Goal: Task Accomplishment & Management: Complete application form

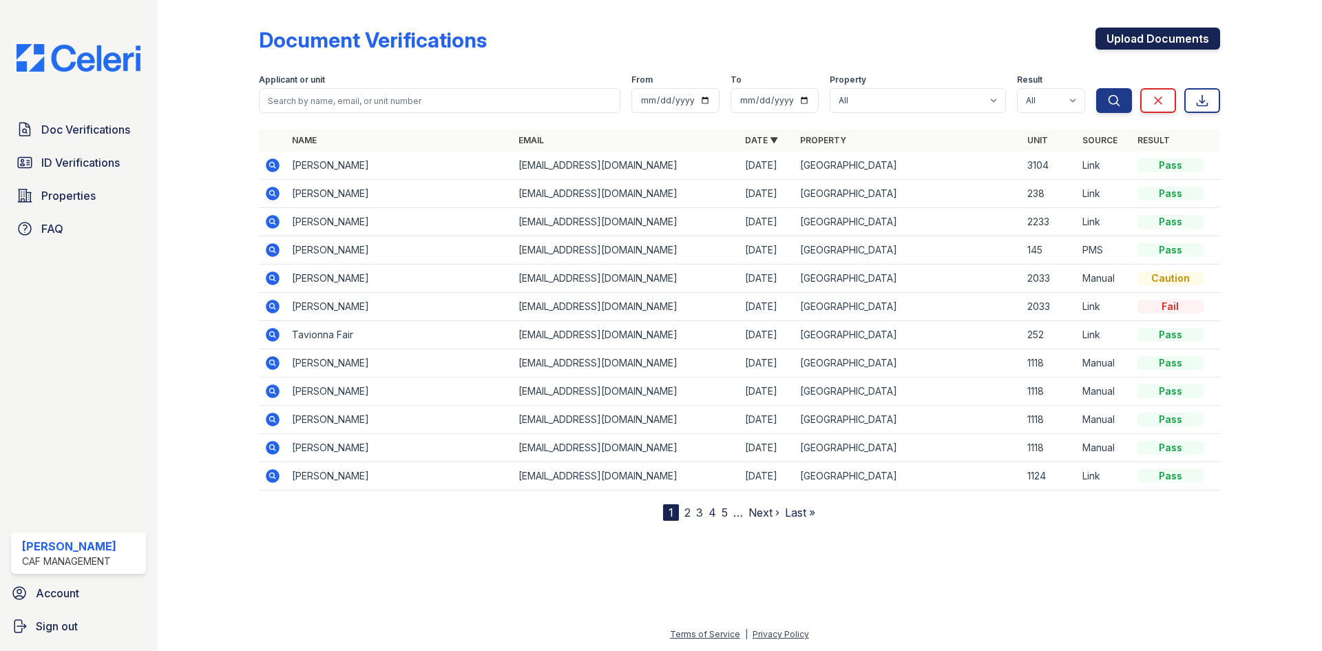
click at [1155, 43] on link "Upload Documents" at bounding box center [1158, 39] width 125 height 22
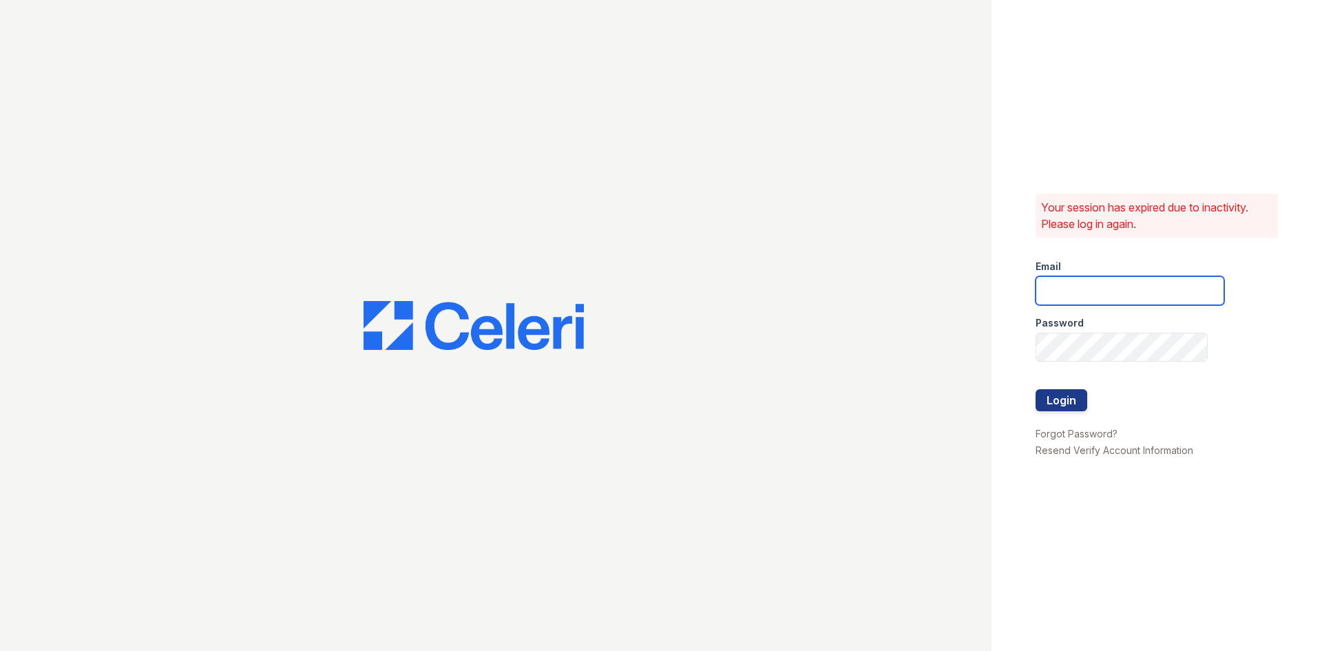
type input "[EMAIL_ADDRESS][DOMAIN_NAME]"
click at [1052, 404] on button "Login" at bounding box center [1062, 400] width 52 height 22
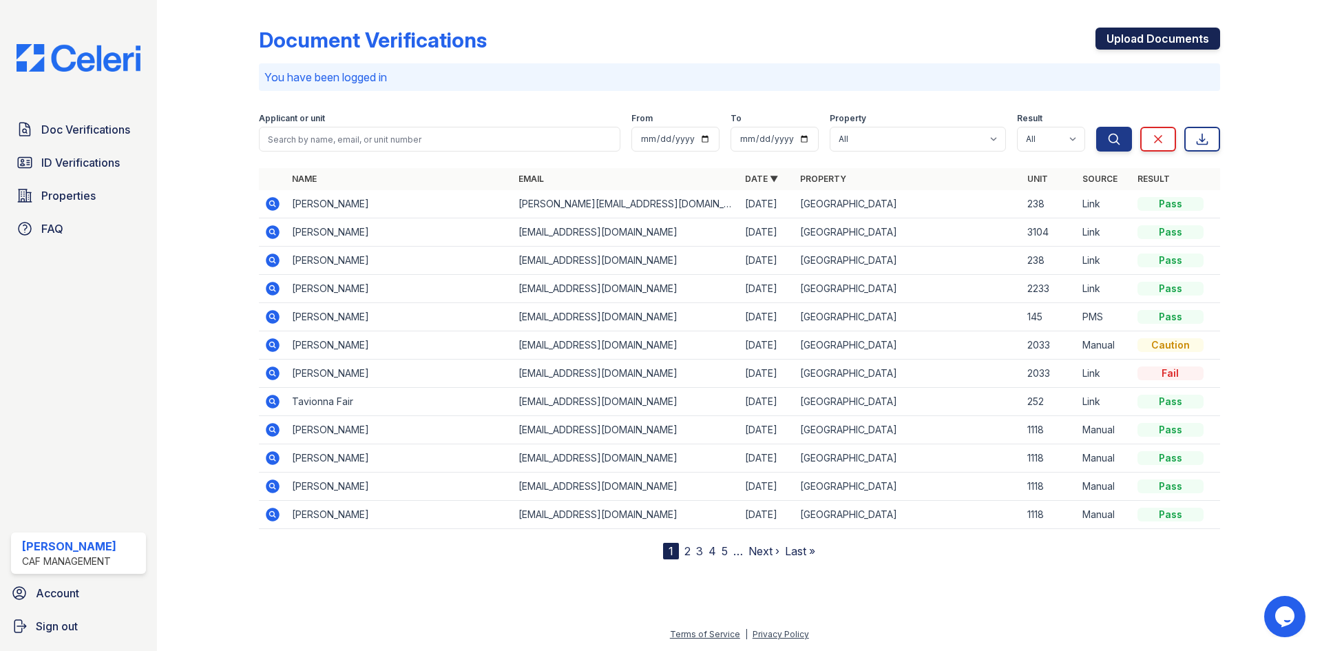
click at [1140, 46] on link "Upload Documents" at bounding box center [1158, 39] width 125 height 22
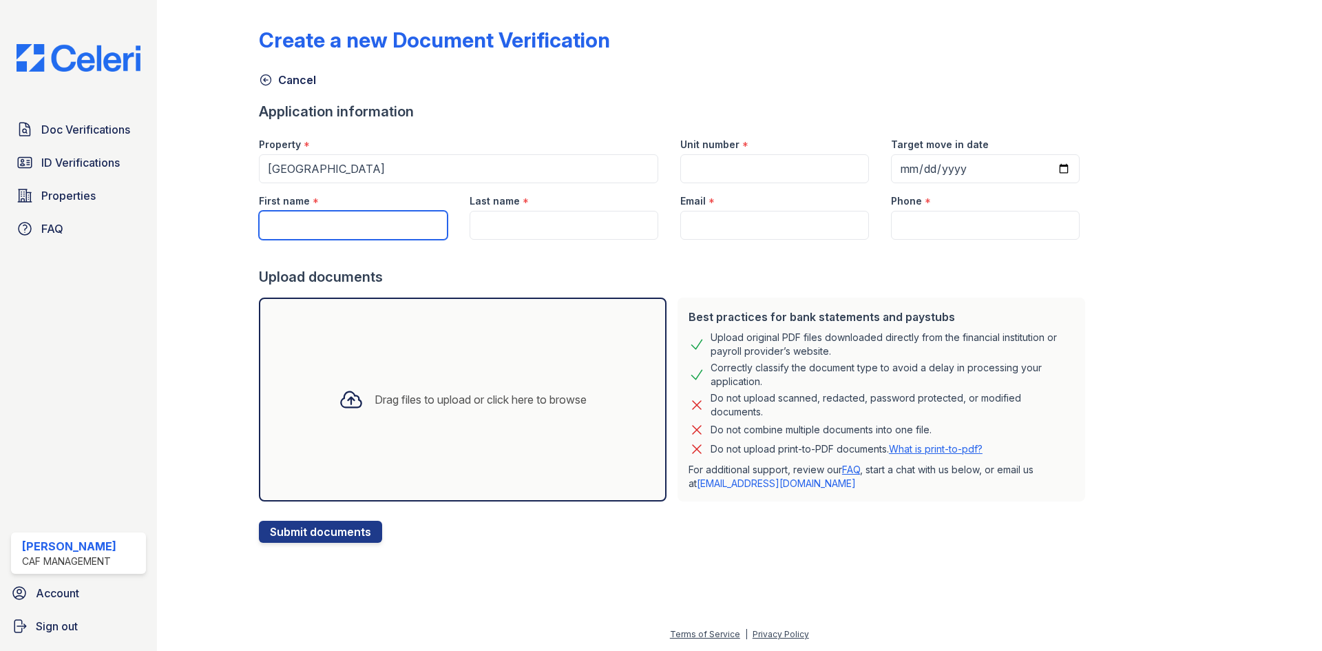
click at [388, 233] on input "First name" at bounding box center [353, 225] width 189 height 29
type input "Eliana"
type input "G"
paste input "Galeas"
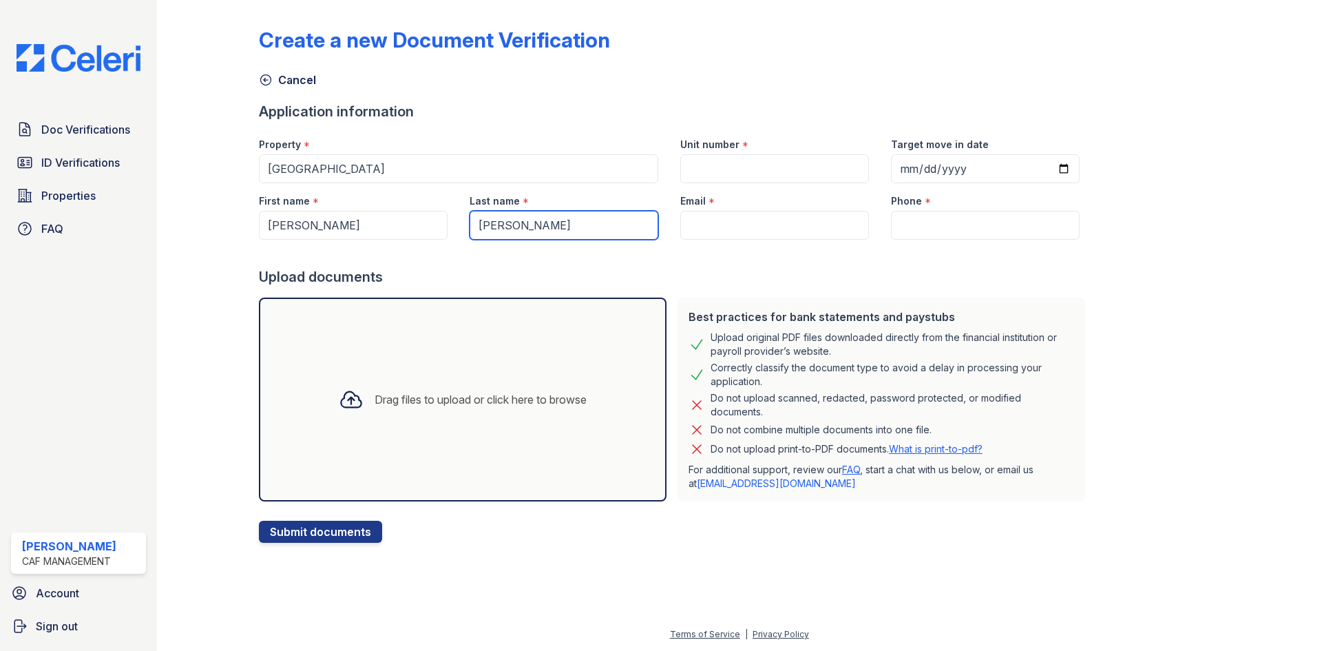
type input "Galeas"
click at [775, 222] on input "Email" at bounding box center [774, 225] width 189 height 29
paste input "galeaseliana94@gmail.com"
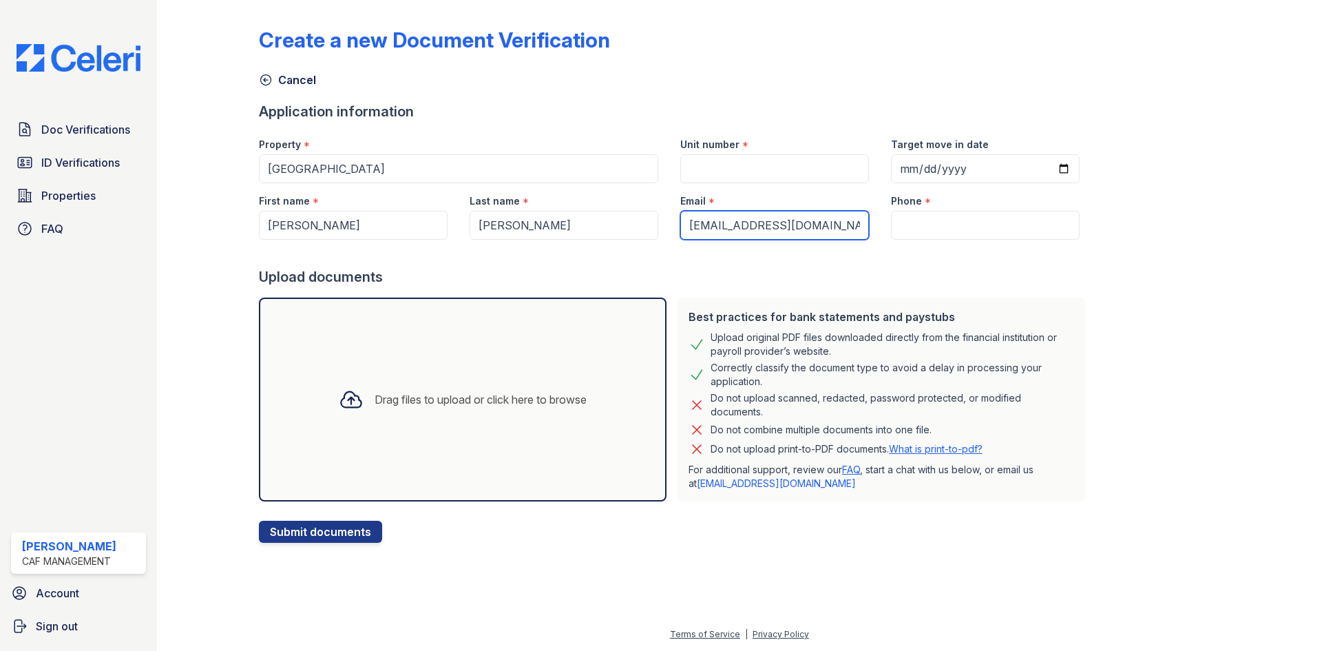
type input "galeaseliana94@gmail.com"
click at [950, 227] on input "Phone" at bounding box center [985, 225] width 189 height 29
paste input "(469) 975-8878"
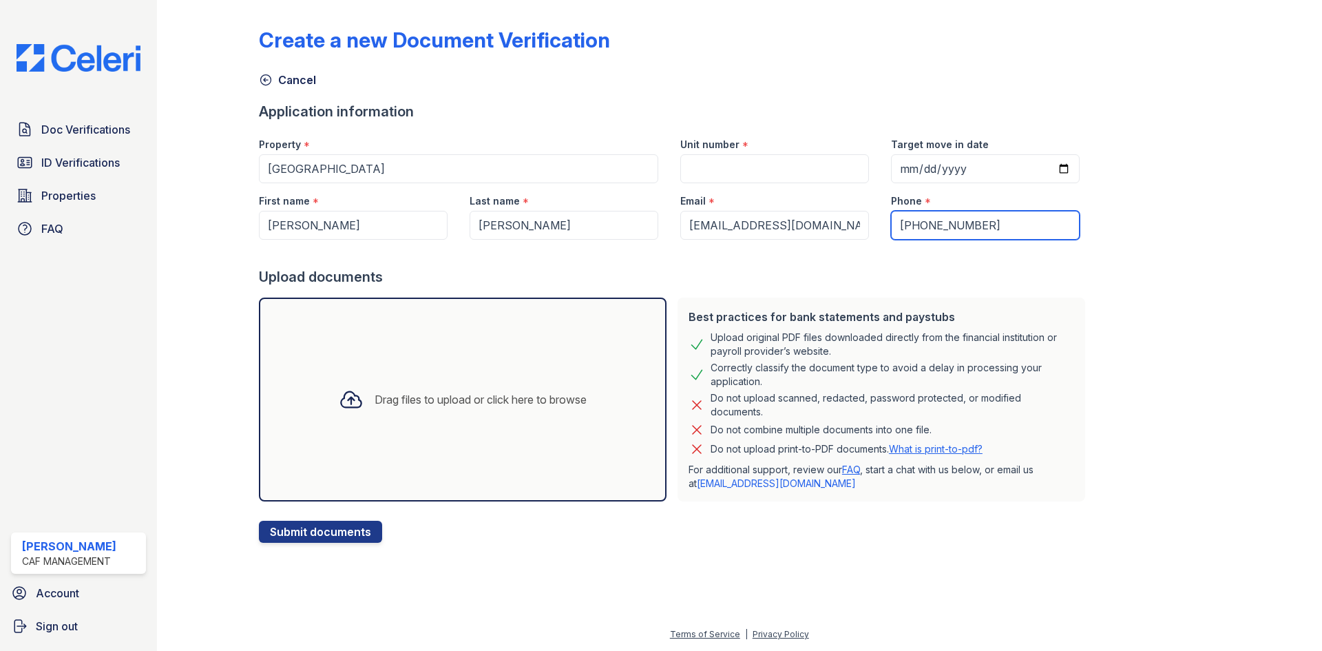
type input "(469) 975-8878"
click at [724, 167] on input "Unit number" at bounding box center [774, 168] width 189 height 29
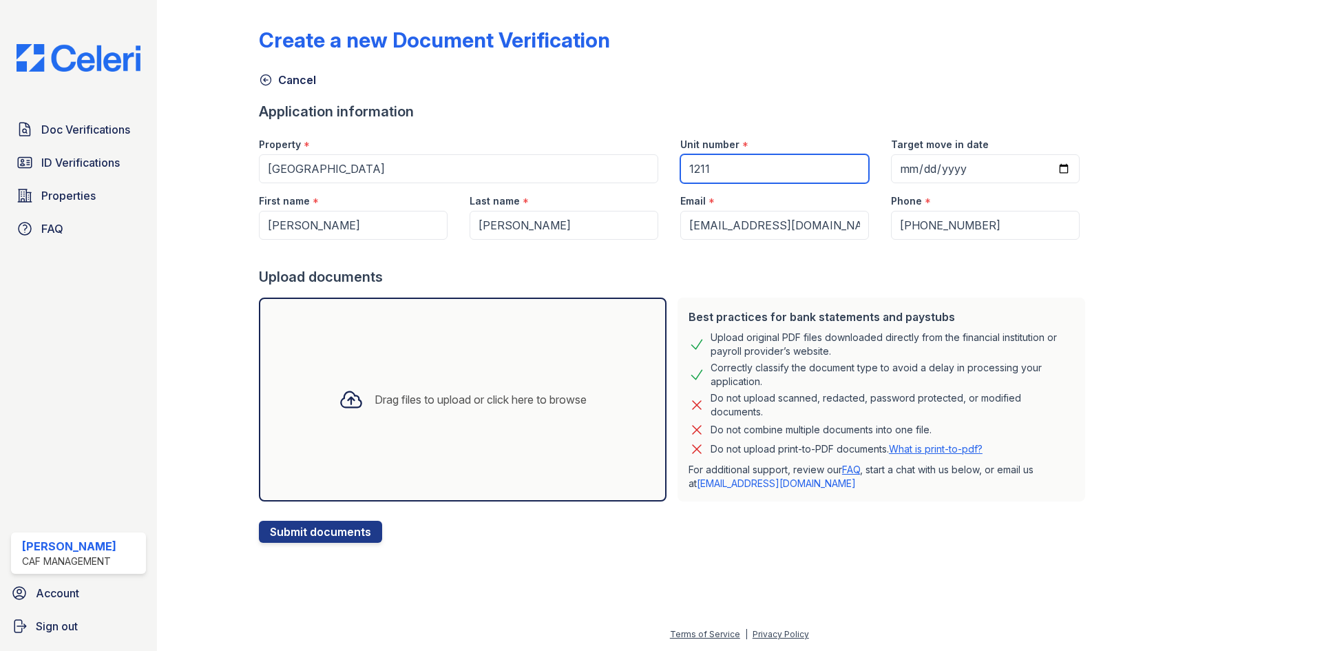
type input "1211"
click at [895, 165] on input "Target move in date" at bounding box center [985, 168] width 189 height 29
type input "2022-10-29"
type input "0005-10-29"
type input "2025-10-29"
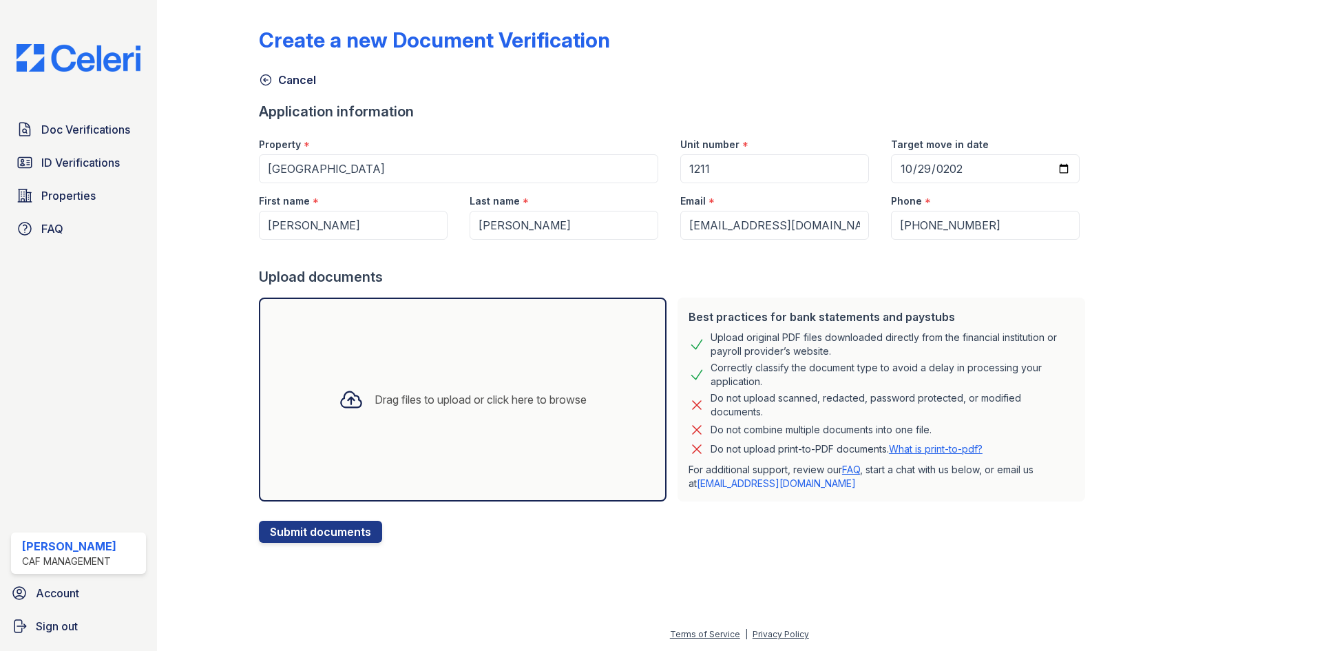
click at [1114, 255] on div "Create a new Document Verification Cancel Application information Property * De…" at bounding box center [739, 274] width 961 height 537
click at [389, 398] on div "Drag files to upload or click here to browse" at bounding box center [481, 399] width 212 height 17
click at [446, 397] on div "Drag files to upload or click here to browse" at bounding box center [481, 399] width 212 height 17
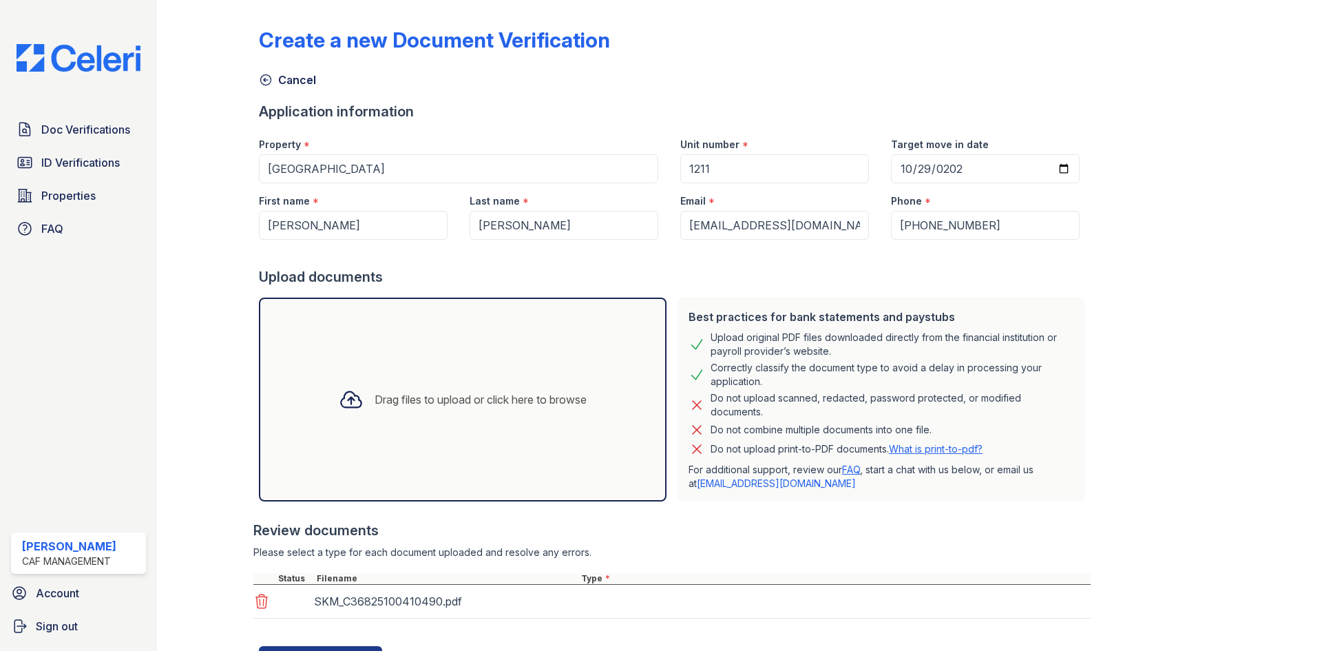
scroll to position [64, 0]
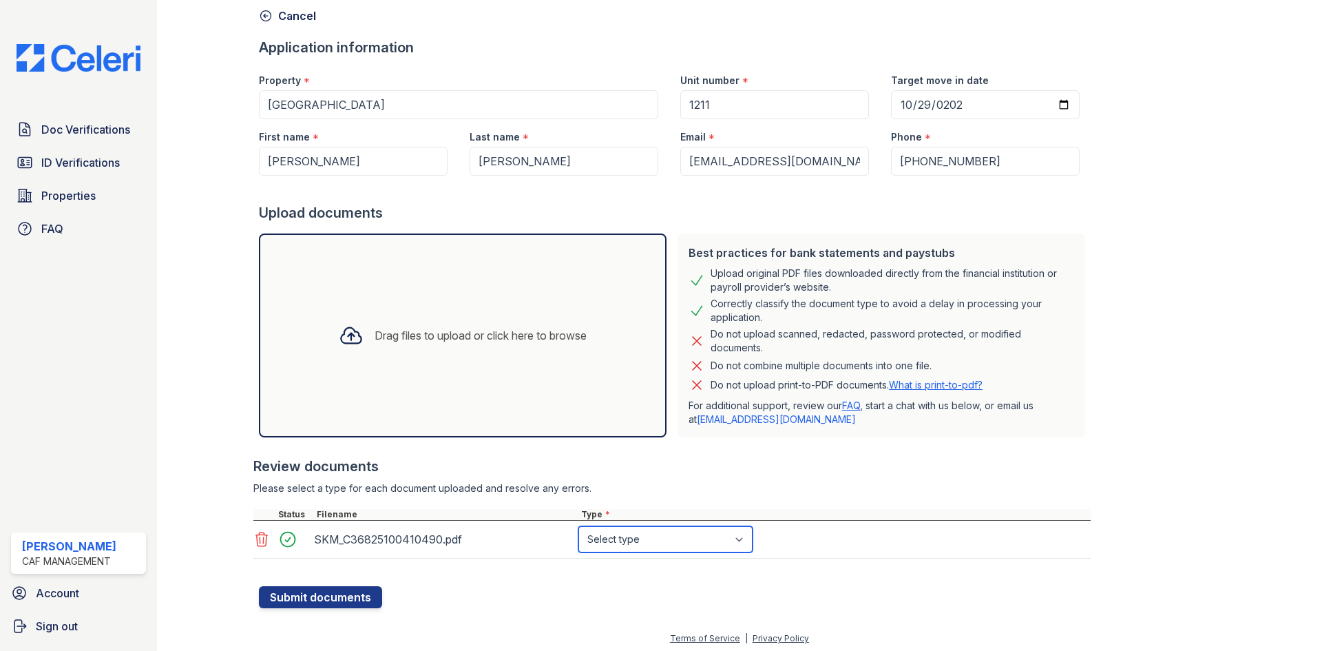
click at [651, 541] on select "Select type Paystub Bank Statement Offer Letter Tax Documents Benefit Award Let…" at bounding box center [665, 539] width 174 height 26
select select "bank_statement"
click at [578, 526] on select "Select type Paystub Bank Statement Offer Letter Tax Documents Benefit Award Let…" at bounding box center [665, 539] width 174 height 26
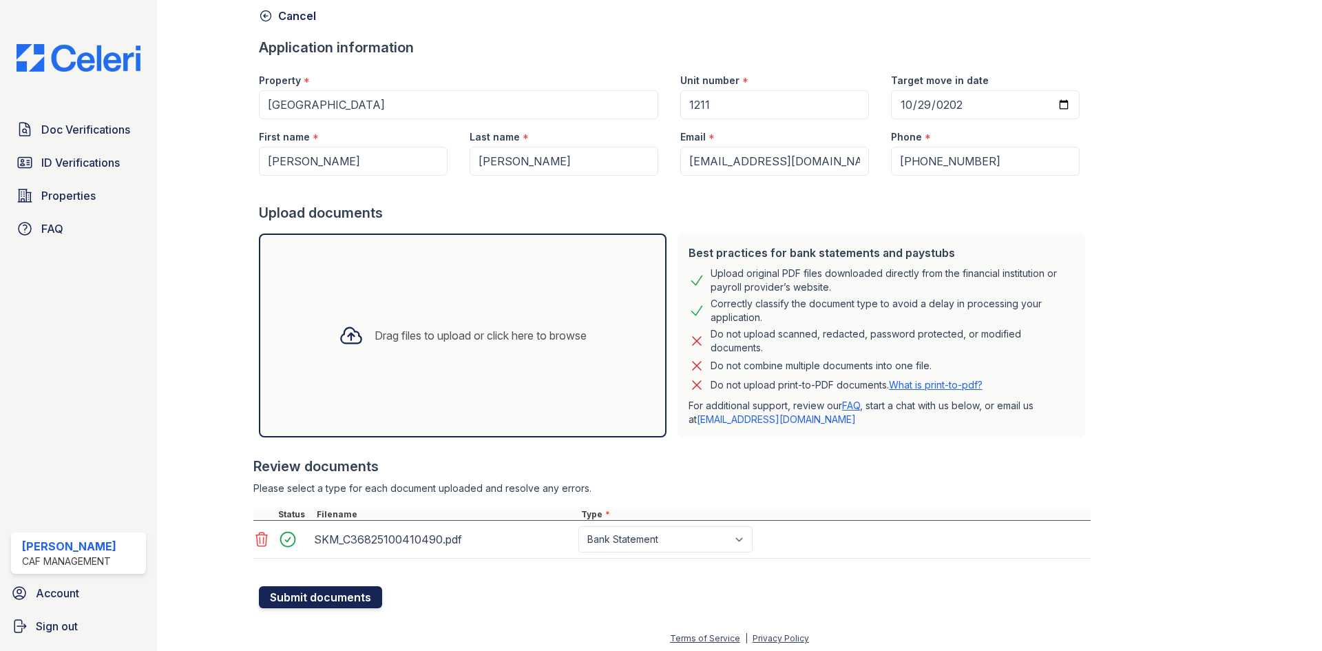
click at [331, 597] on button "Submit documents" at bounding box center [320, 597] width 123 height 22
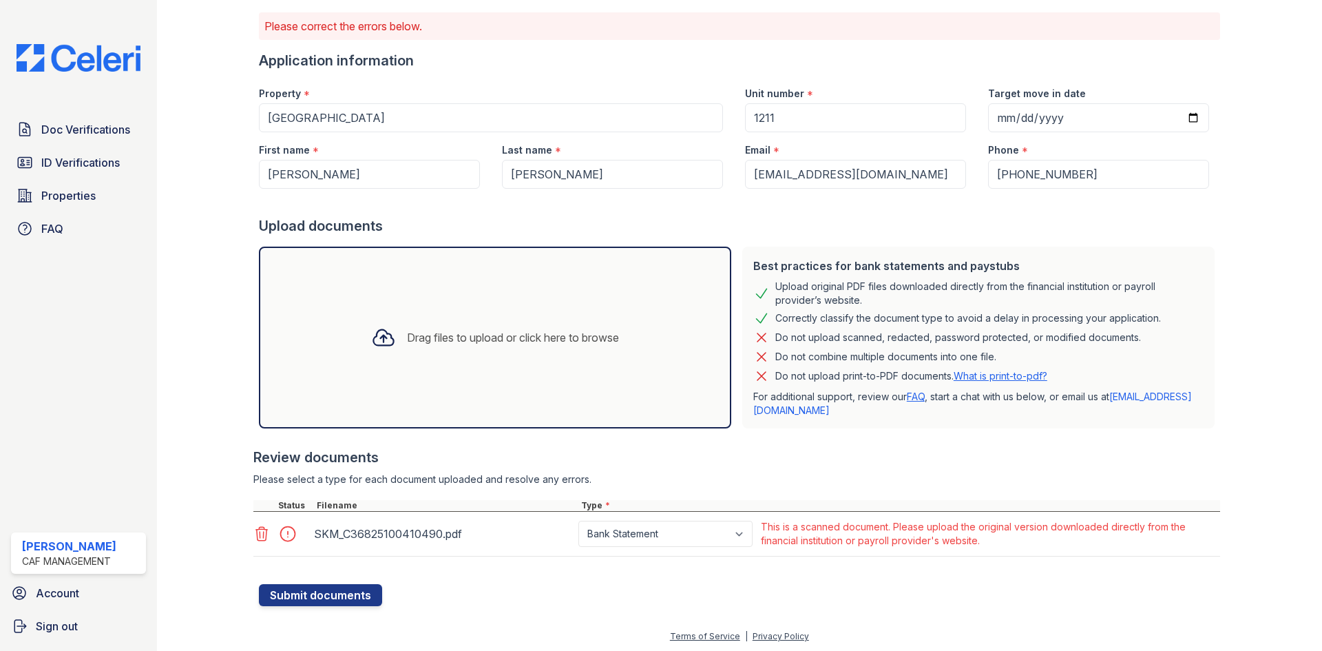
scroll to position [92, 0]
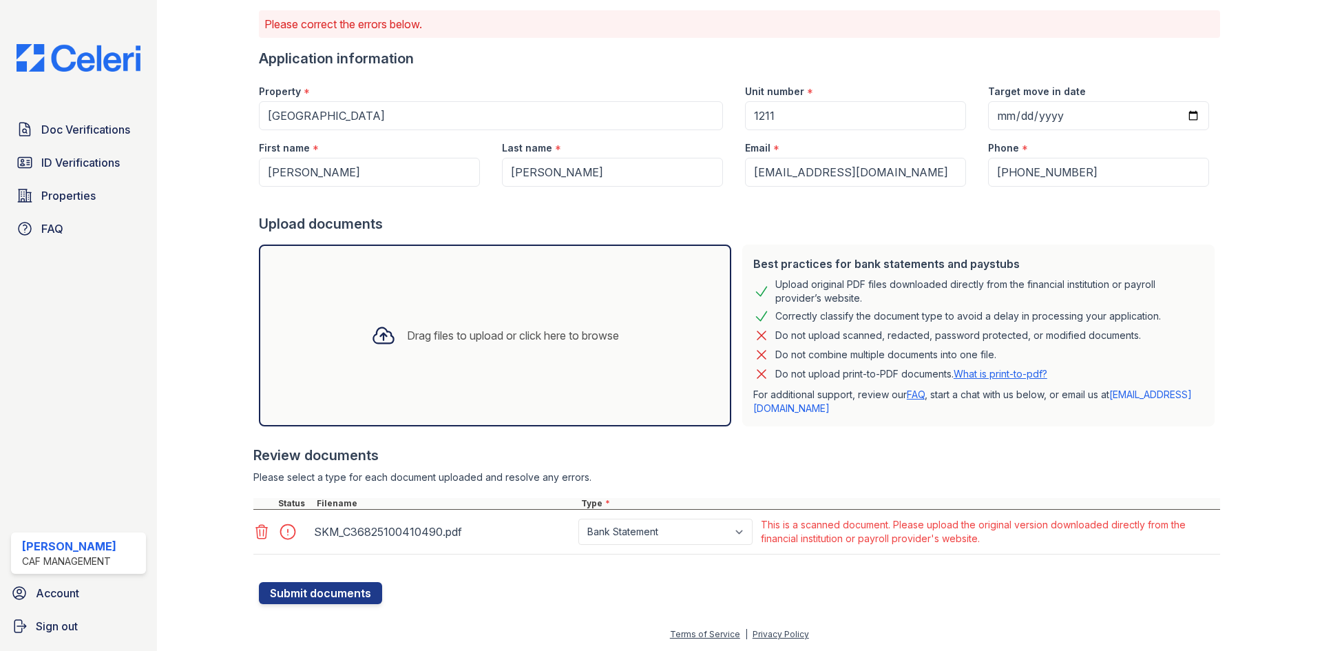
click at [255, 534] on icon at bounding box center [261, 531] width 17 height 17
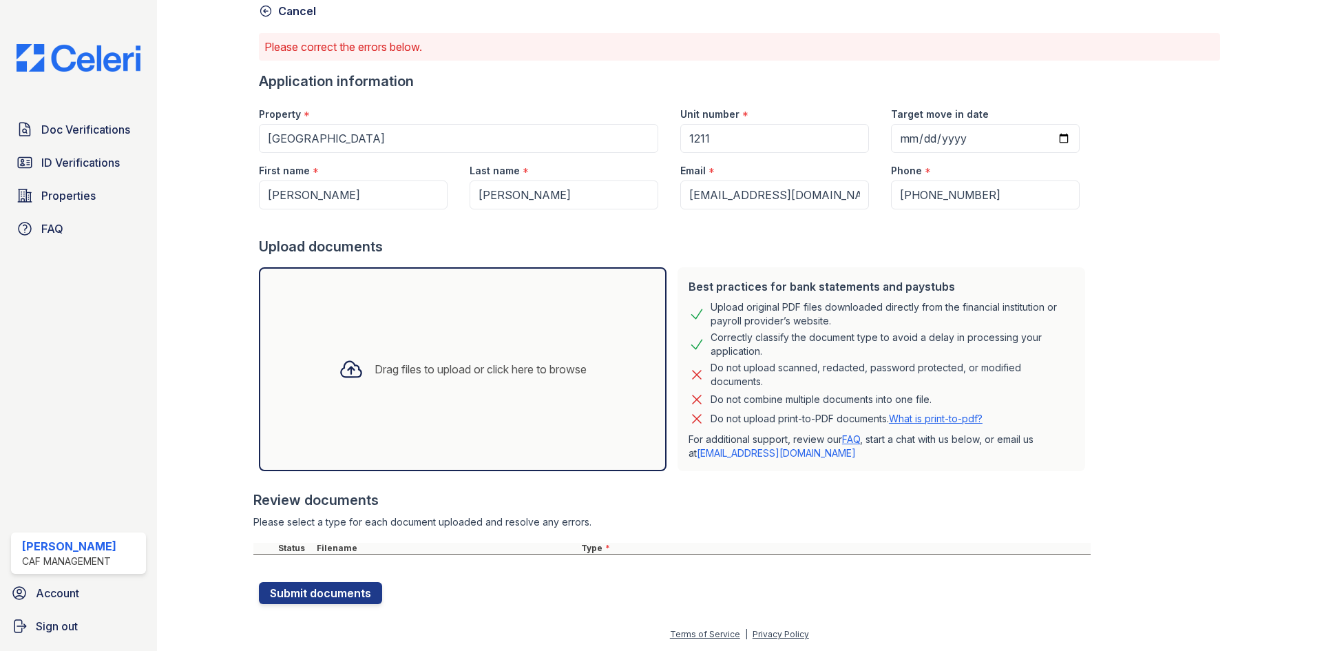
click at [413, 362] on div "Drag files to upload or click here to browse" at bounding box center [481, 369] width 212 height 17
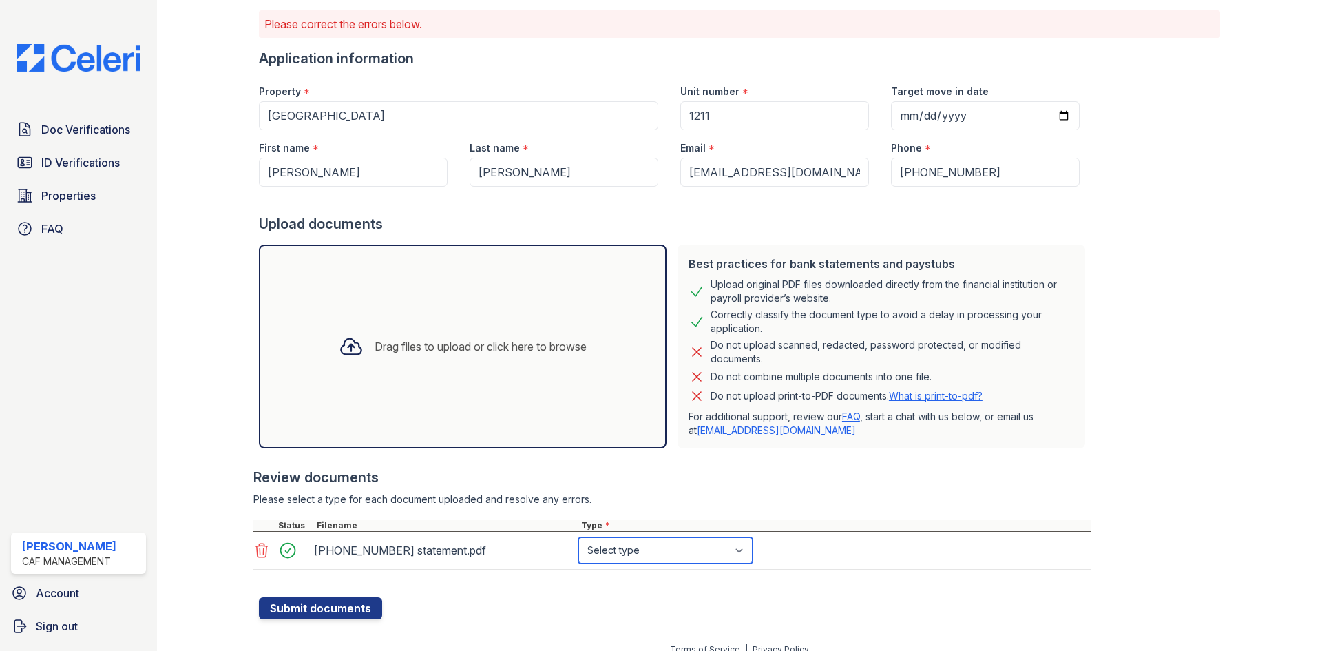
click at [640, 552] on select "Select type Paystub Bank Statement Offer Letter Tax Documents Benefit Award Let…" at bounding box center [665, 550] width 174 height 26
select select "bank_statement"
click at [578, 537] on select "Select type Paystub Bank Statement Offer Letter Tax Documents Benefit Award Let…" at bounding box center [665, 550] width 174 height 26
click at [331, 604] on button "Submit documents" at bounding box center [320, 608] width 123 height 22
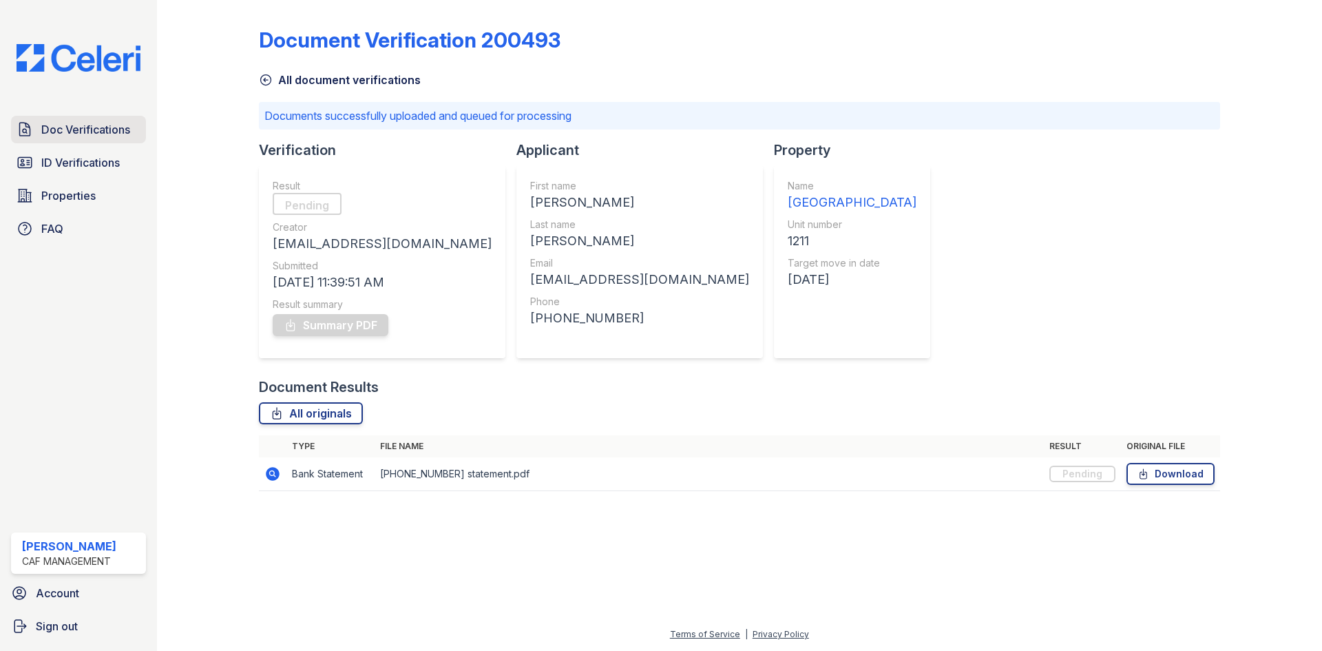
click at [85, 127] on span "Doc Verifications" at bounding box center [85, 129] width 89 height 17
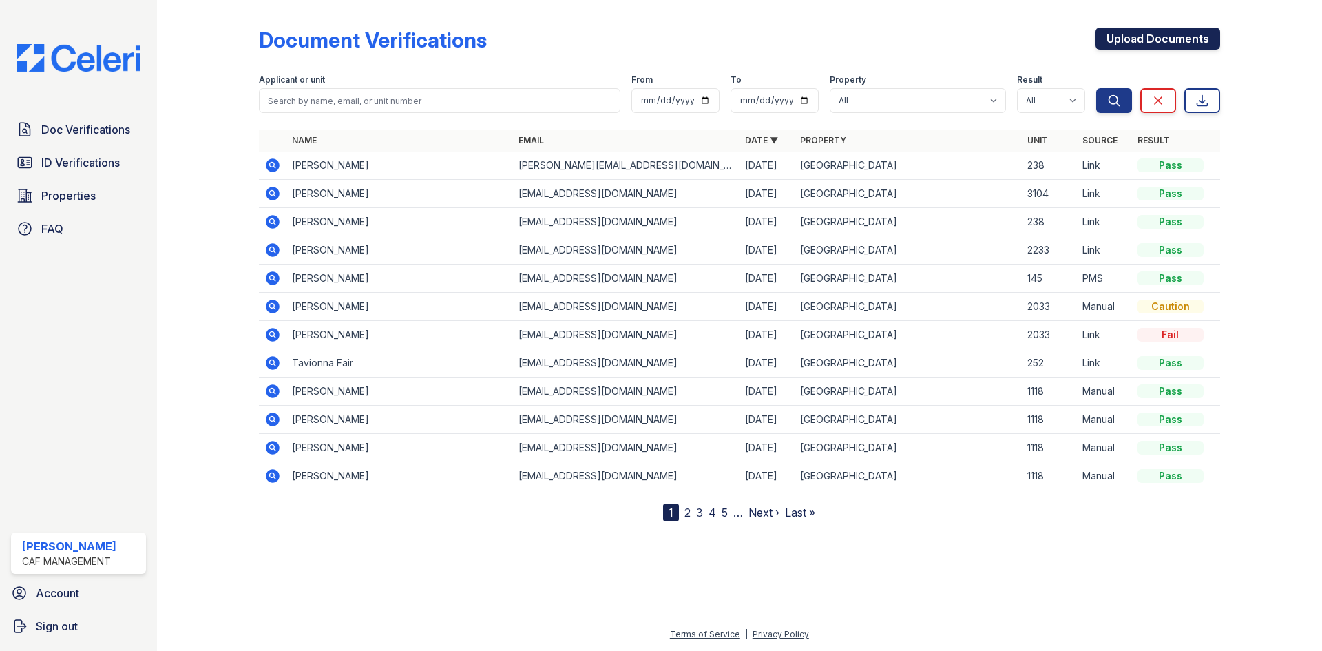
click at [1177, 38] on link "Upload Documents" at bounding box center [1158, 39] width 125 height 22
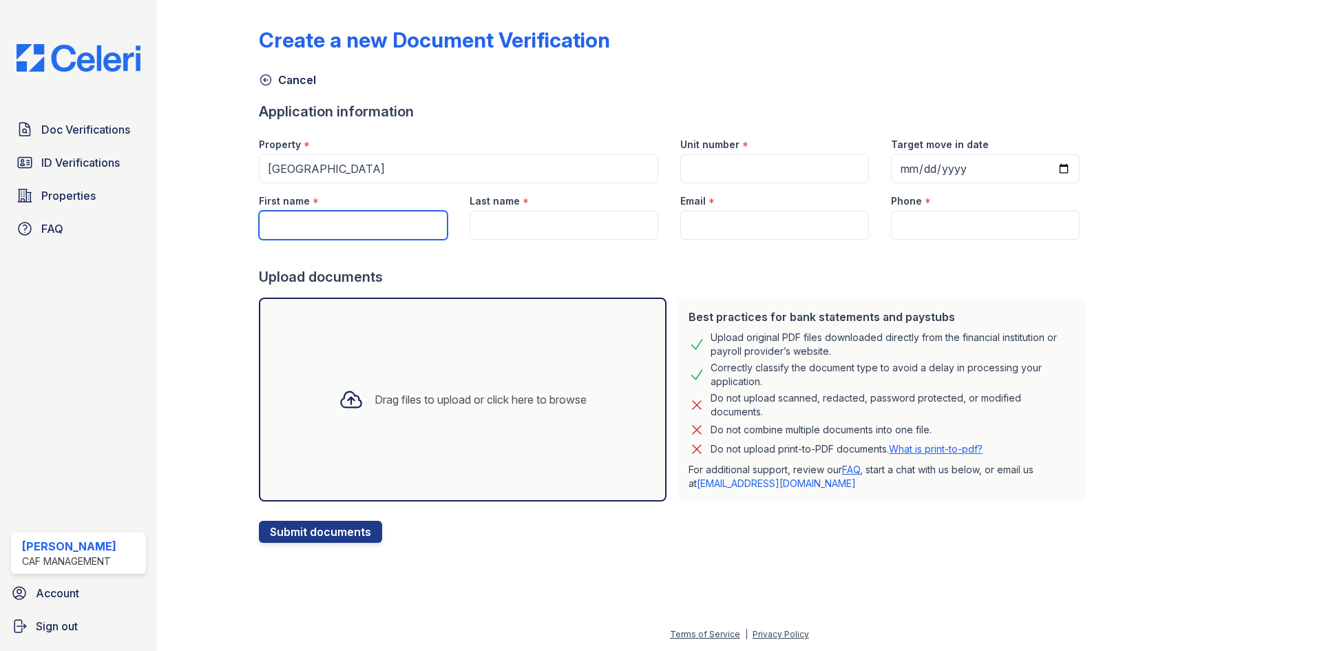
click at [321, 228] on input "First name" at bounding box center [353, 225] width 189 height 29
type input "[PERSON_NAME]"
click at [526, 220] on input "Last name" at bounding box center [564, 225] width 189 height 29
type input "[PERSON_NAME]"
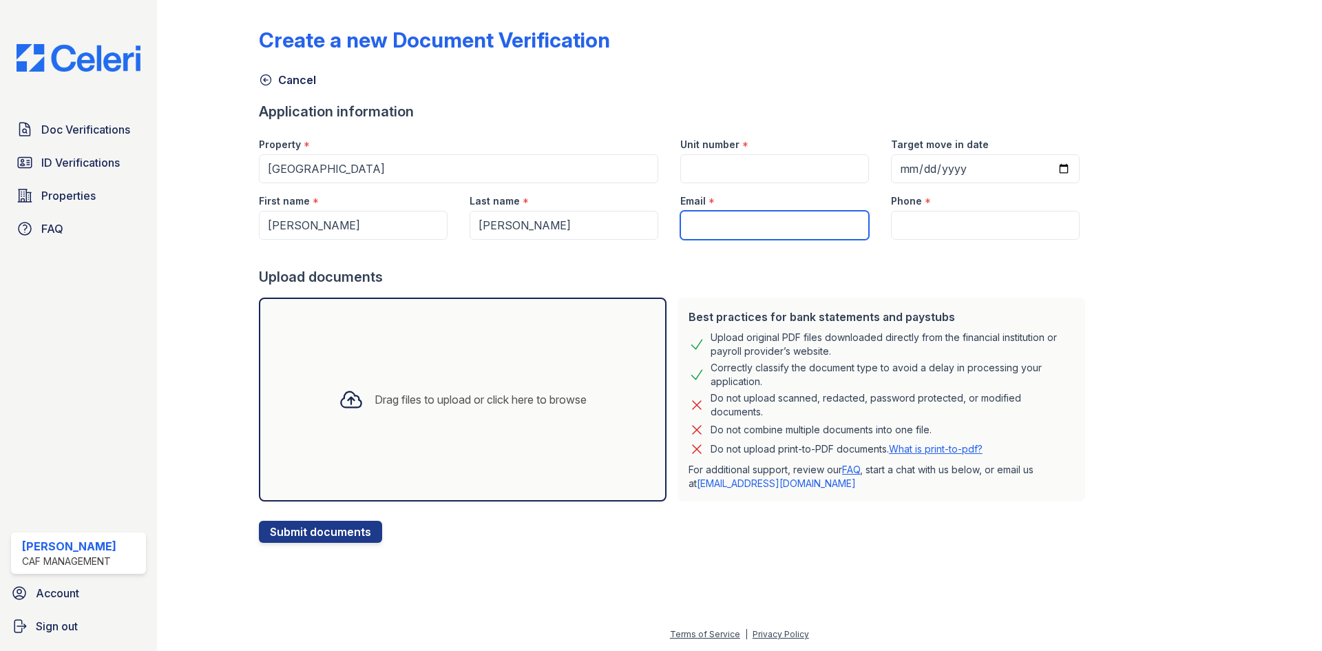
click at [765, 227] on input "Email" at bounding box center [774, 225] width 189 height 29
type input "[EMAIL_ADDRESS][DOMAIN_NAME]"
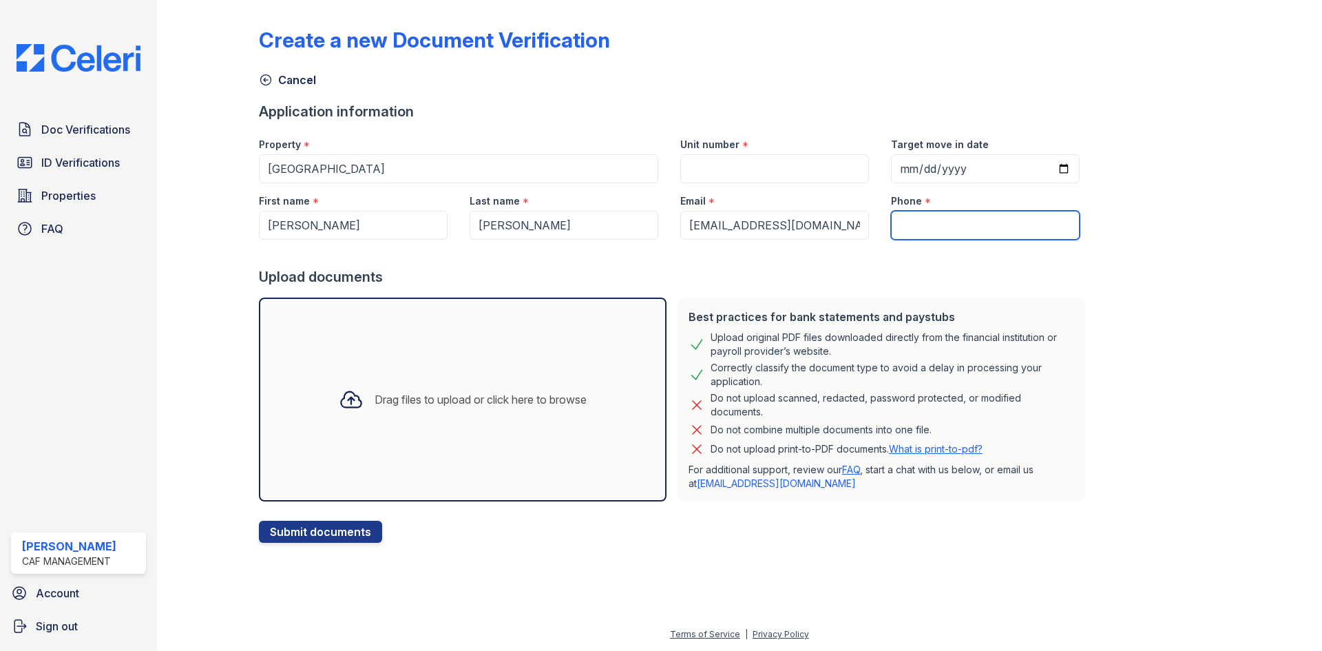
drag, startPoint x: 933, startPoint y: 213, endPoint x: 930, endPoint y: 220, distance: 7.4
click at [932, 213] on input "Phone" at bounding box center [985, 225] width 189 height 29
drag, startPoint x: 954, startPoint y: 220, endPoint x: 948, endPoint y: 231, distance: 11.7
click at [954, 222] on input "Phone" at bounding box center [985, 225] width 189 height 29
type input "[PHONE_NUMBER]"
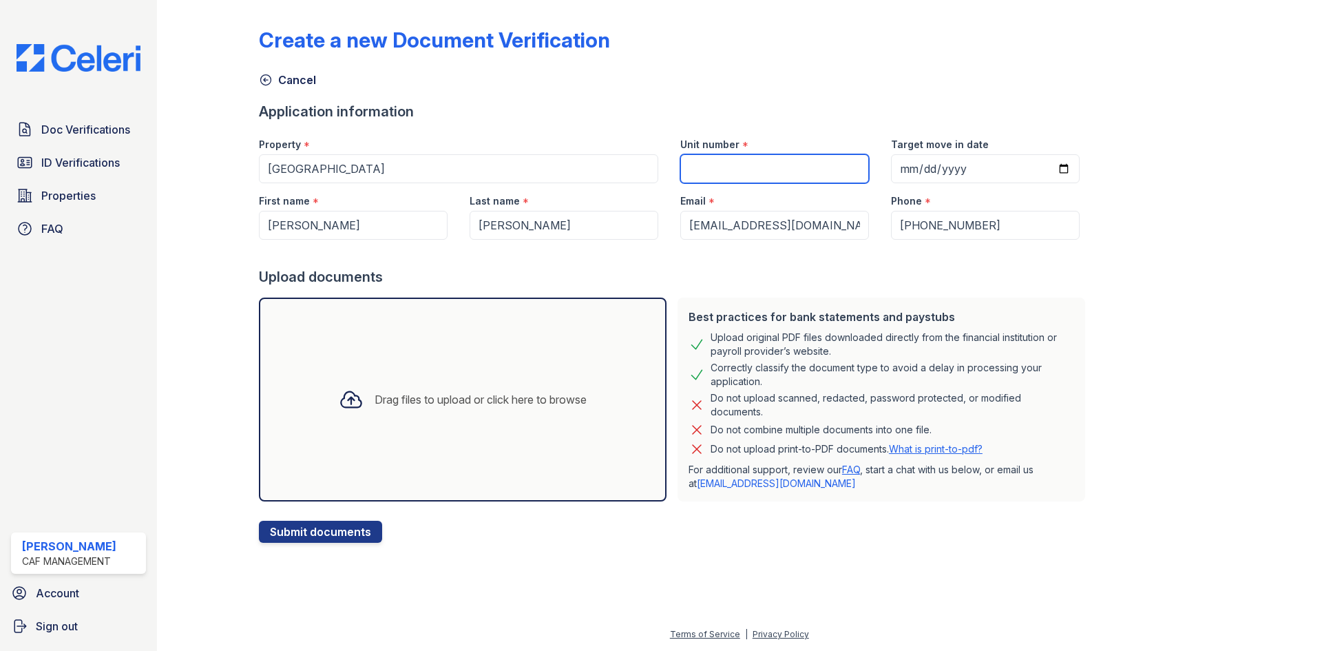
click at [689, 162] on input "Unit number" at bounding box center [774, 168] width 189 height 29
type input "1211"
click at [949, 169] on input "Target move in date" at bounding box center [985, 168] width 189 height 29
click at [891, 171] on input "Target move in date" at bounding box center [985, 168] width 189 height 29
click at [897, 169] on input "Target move in date" at bounding box center [985, 168] width 189 height 29
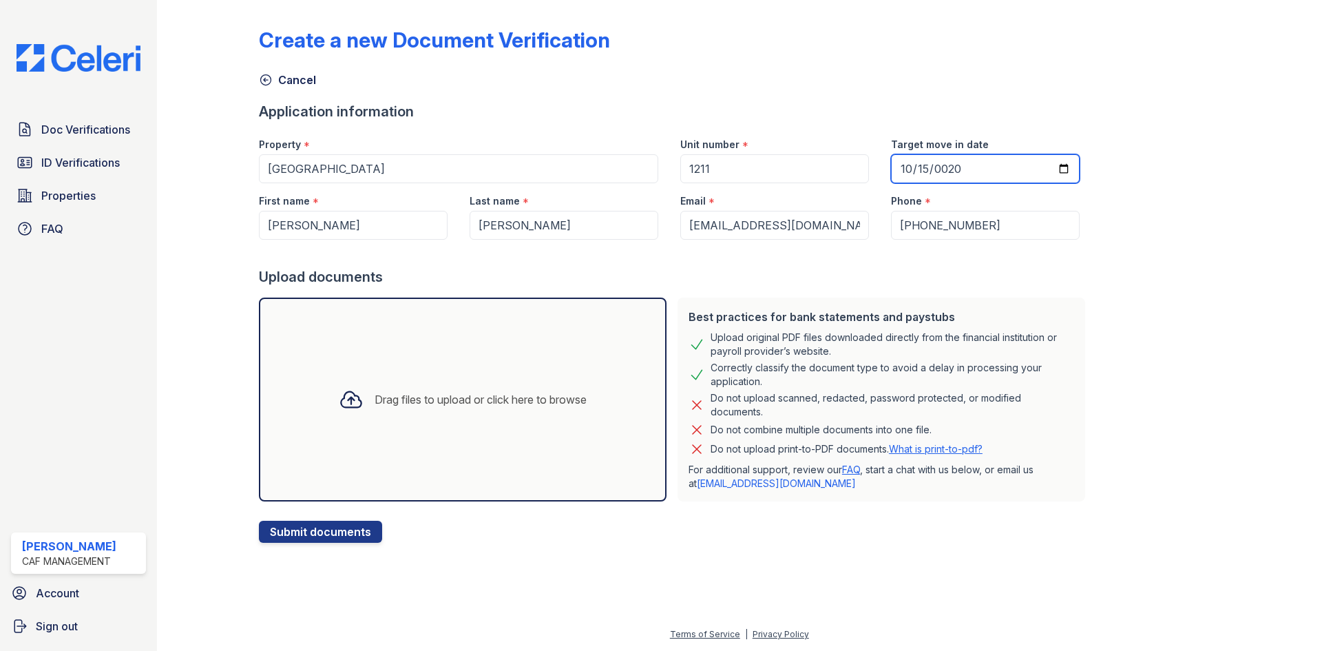
type input "0200-10-15"
type input "[DATE]"
click at [431, 393] on div "Drag files to upload or click here to browse" at bounding box center [481, 399] width 212 height 17
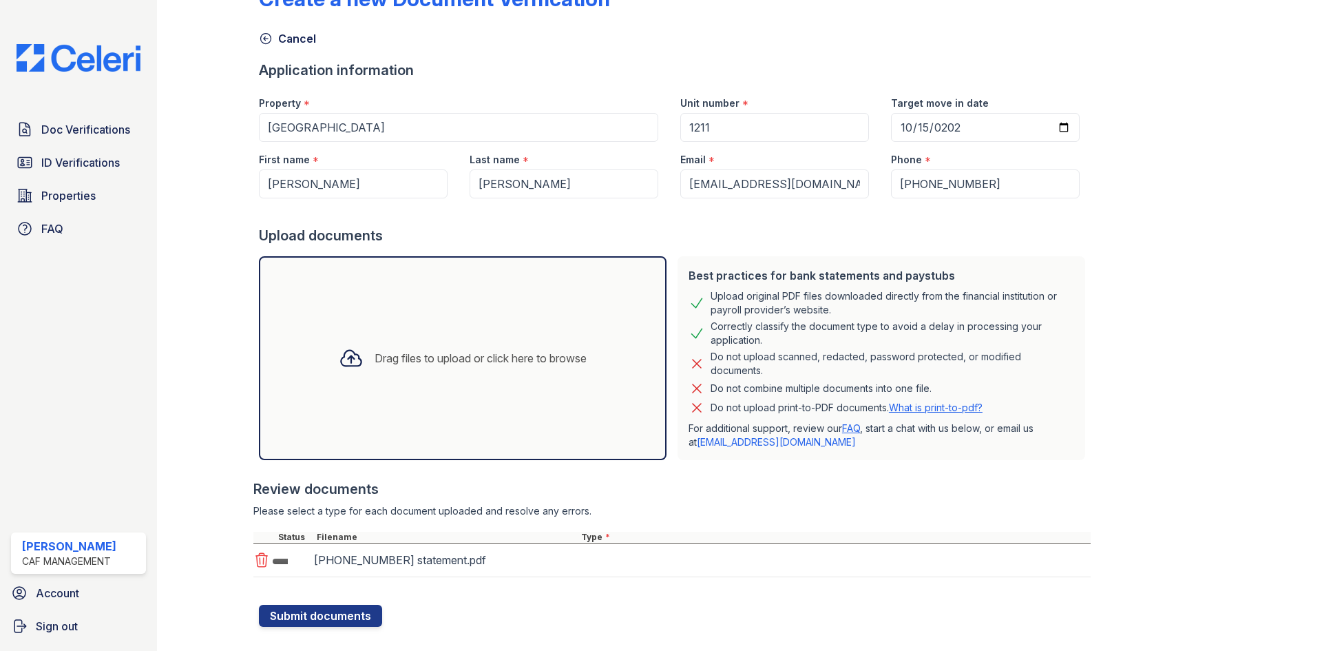
scroll to position [64, 0]
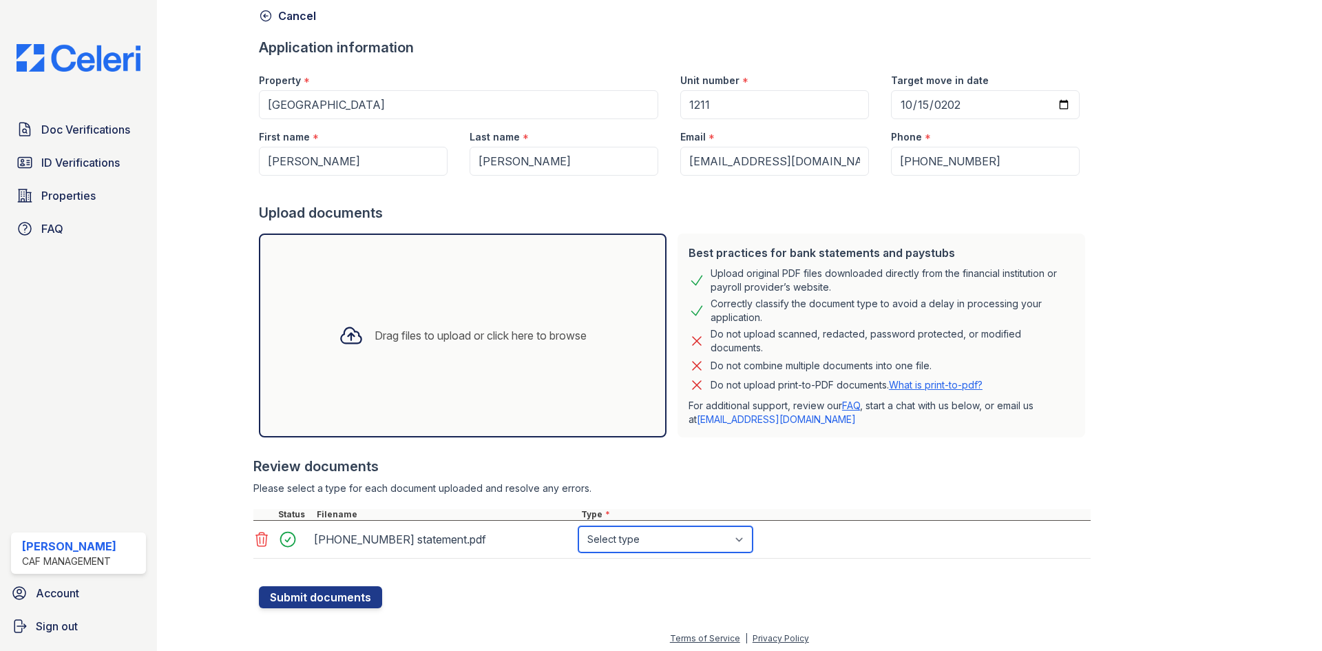
click at [654, 542] on select "Select type Paystub Bank Statement Offer Letter Tax Documents Benefit Award Let…" at bounding box center [665, 539] width 174 height 26
select select "bank_statement"
click at [578, 526] on select "Select type Paystub Bank Statement Offer Letter Tax Documents Benefit Award Let…" at bounding box center [665, 539] width 174 height 26
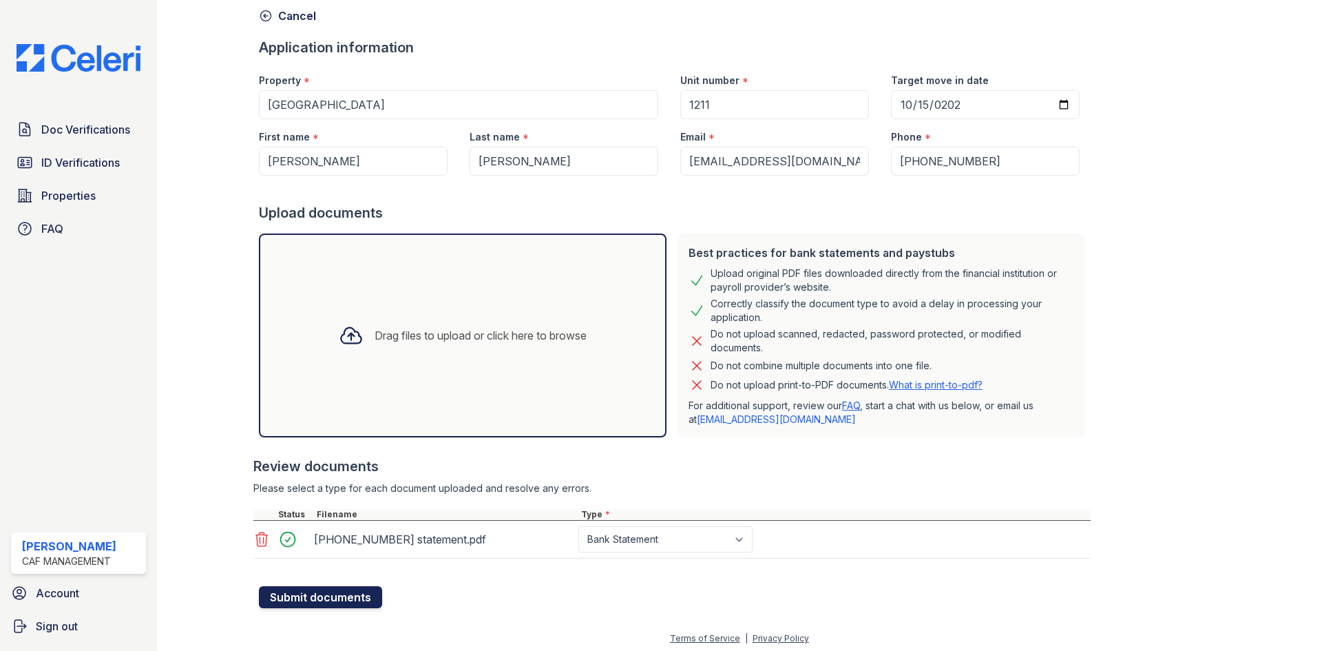
click at [328, 597] on button "Submit documents" at bounding box center [320, 597] width 123 height 22
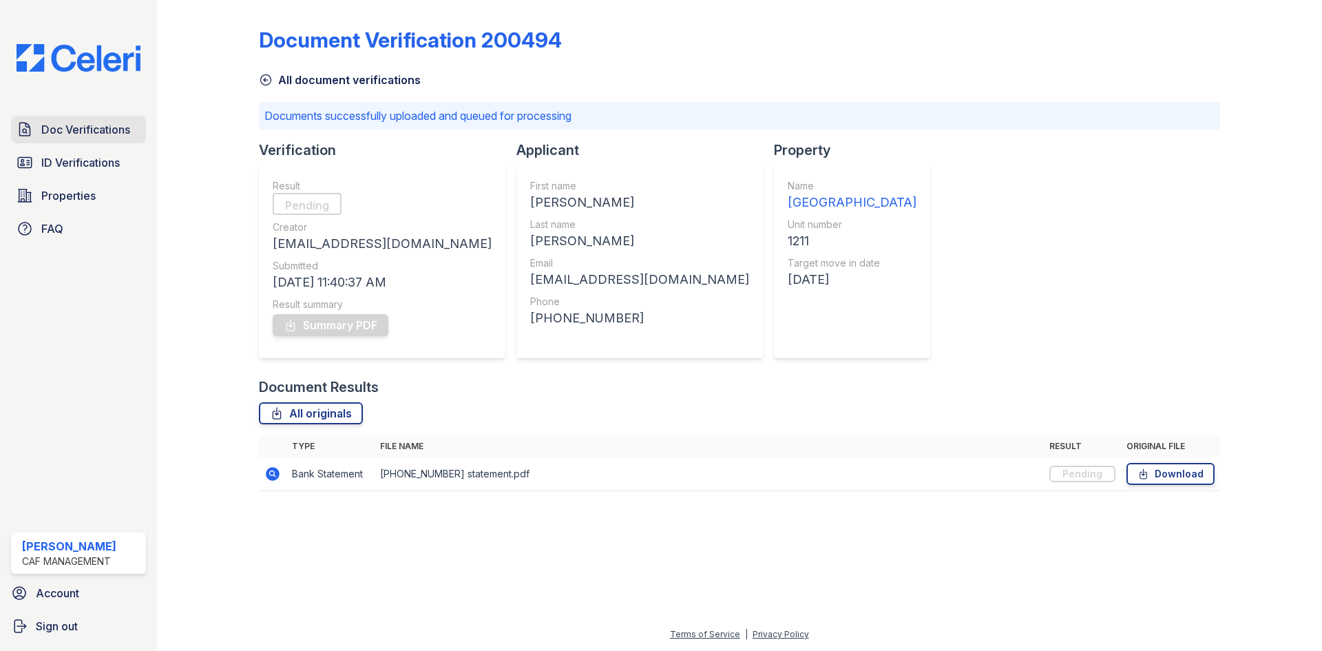
click at [85, 132] on span "Doc Verifications" at bounding box center [85, 129] width 89 height 17
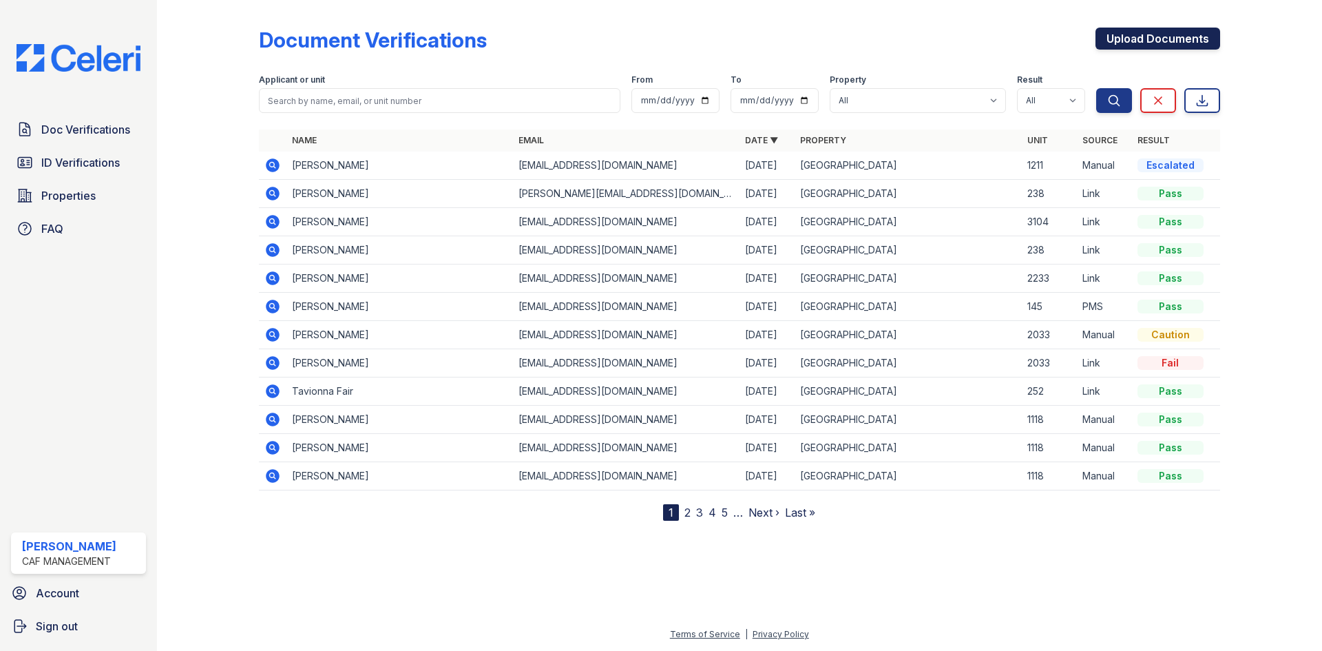
click at [1136, 36] on link "Upload Documents" at bounding box center [1158, 39] width 125 height 22
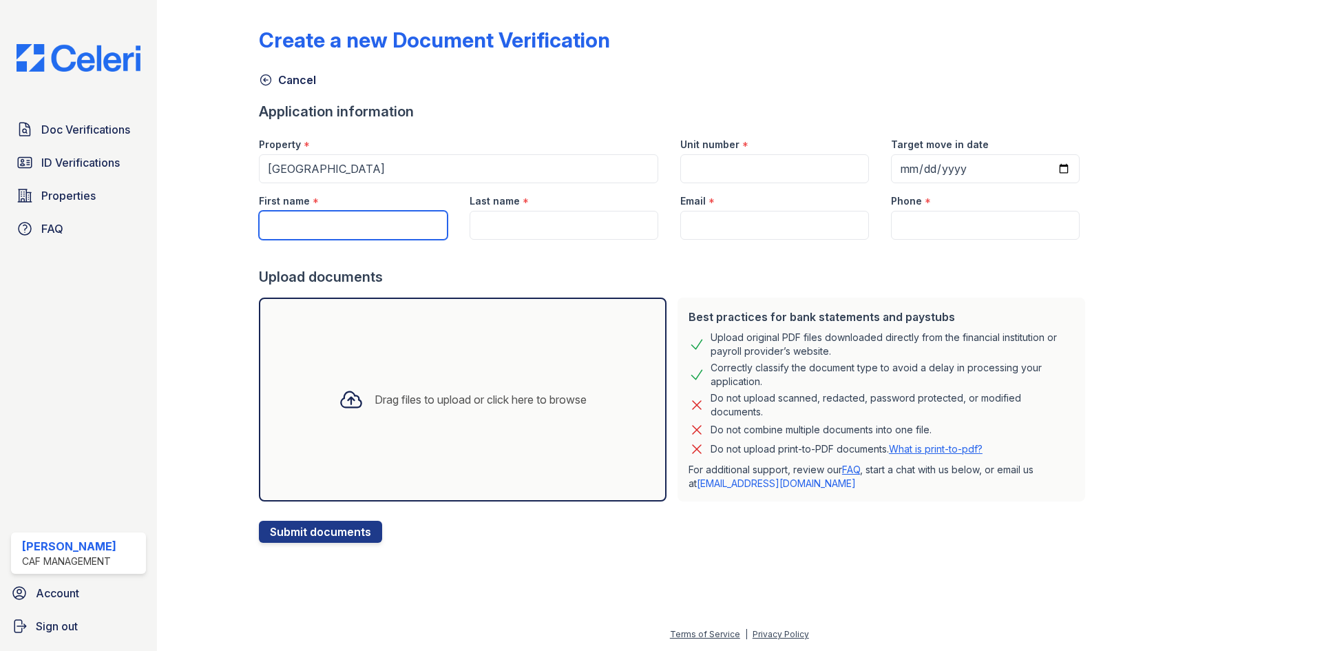
click at [330, 223] on input "First name" at bounding box center [353, 225] width 189 height 29
type input "[PERSON_NAME]"
click at [523, 216] on input "Last name" at bounding box center [564, 225] width 189 height 29
type input "[PERSON_NAME]"
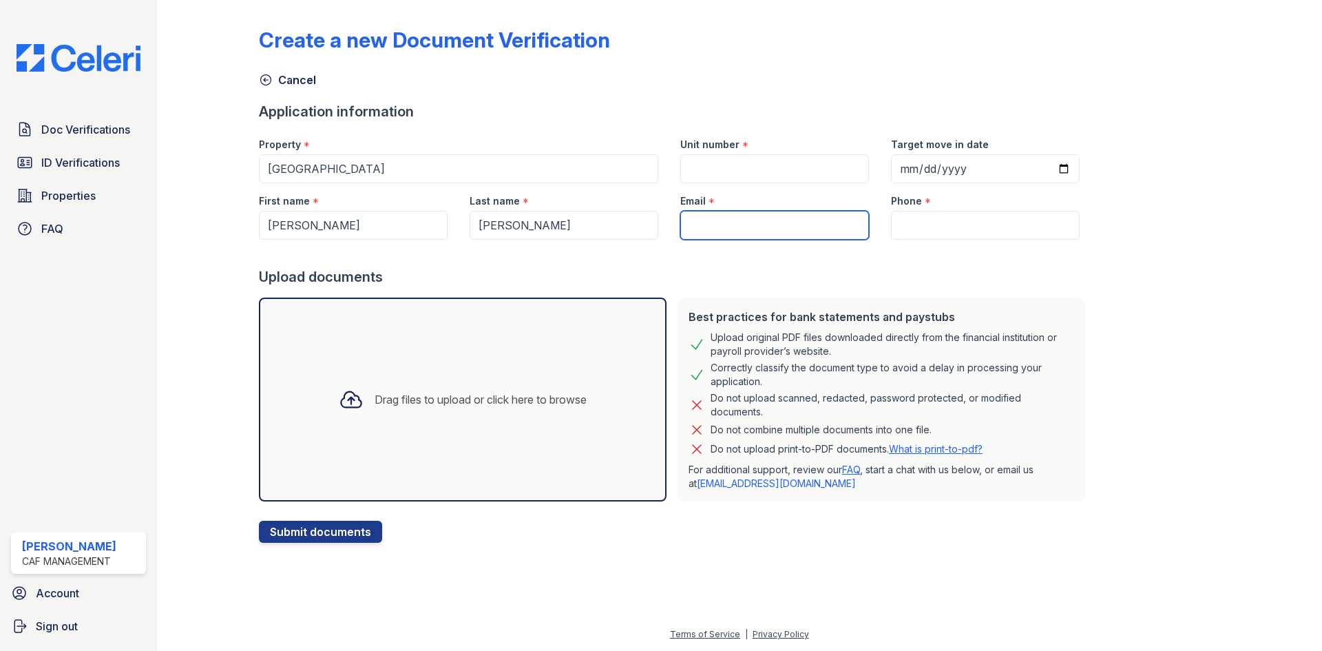
click at [705, 228] on input "Email" at bounding box center [774, 225] width 189 height 29
type input "[EMAIL_ADDRESS][DOMAIN_NAME]"
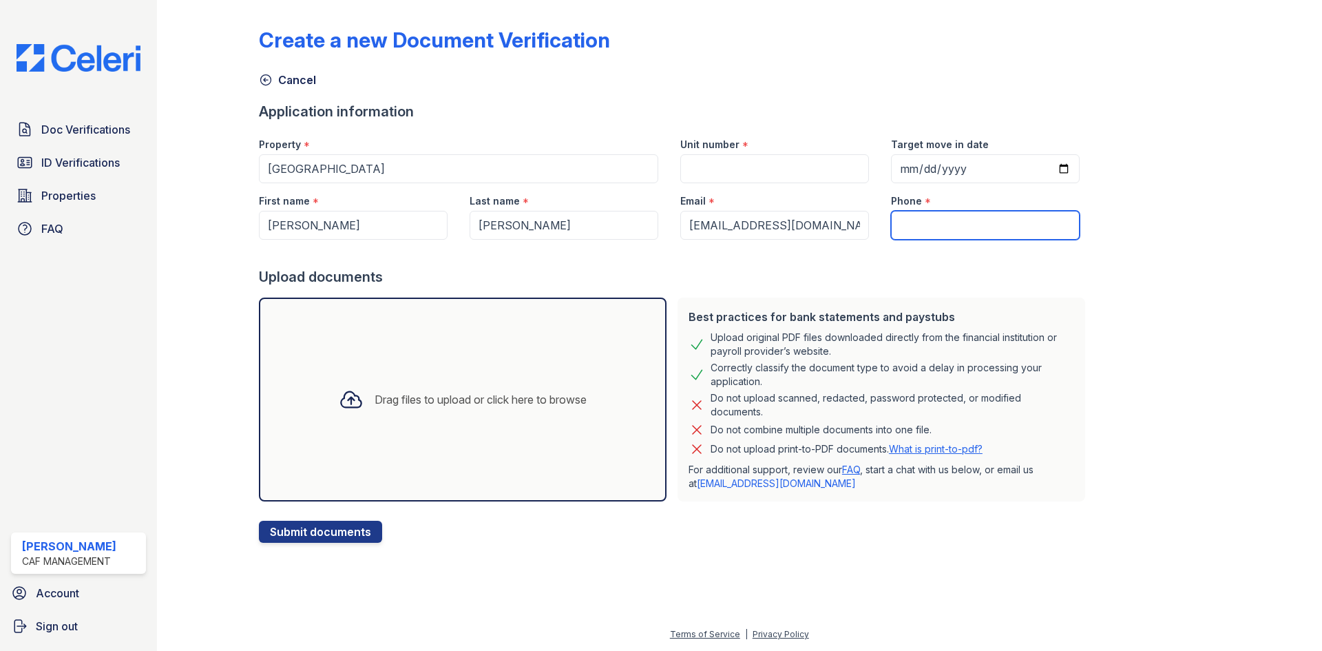
click at [905, 229] on input "Phone" at bounding box center [985, 225] width 189 height 29
type input "[PHONE_NUMBER]"
click at [892, 164] on input "Target move in date" at bounding box center [985, 168] width 189 height 29
type input "[PHONE_NUMBER]"
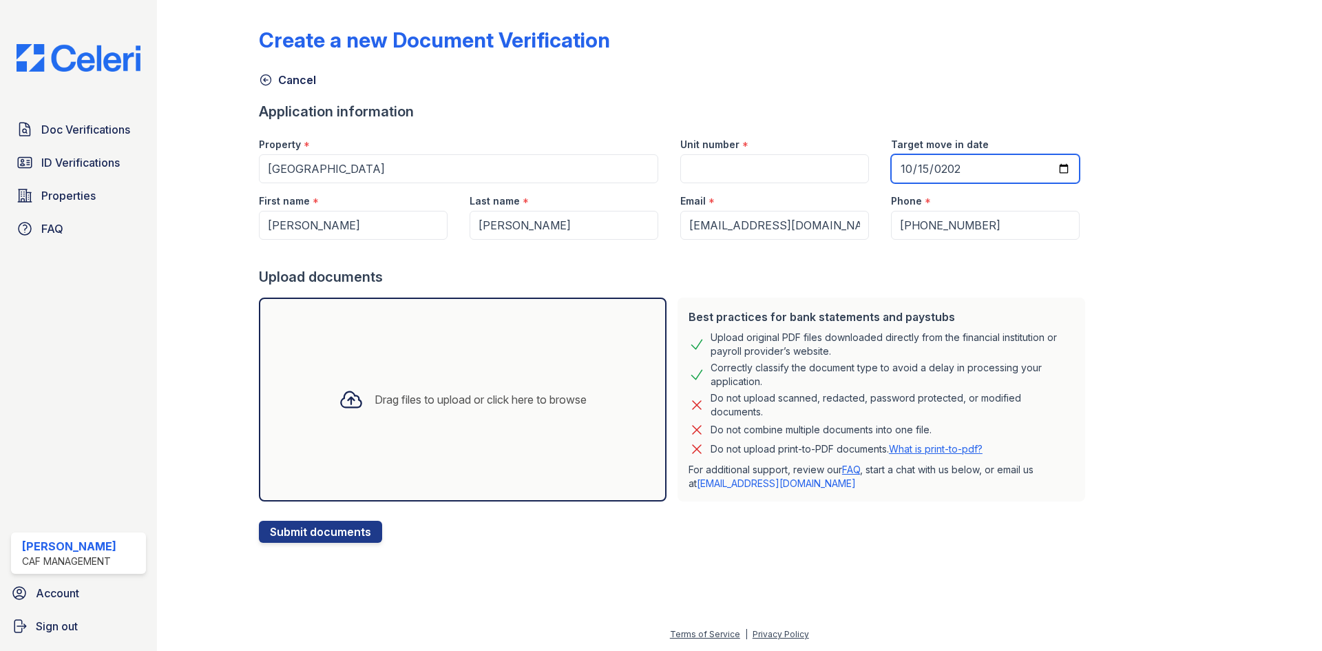
type input "[DATE]"
click at [764, 176] on input "Unit number" at bounding box center [774, 168] width 189 height 29
type input "1211"
click at [513, 401] on div "Drag files to upload or click here to browse" at bounding box center [481, 399] width 212 height 17
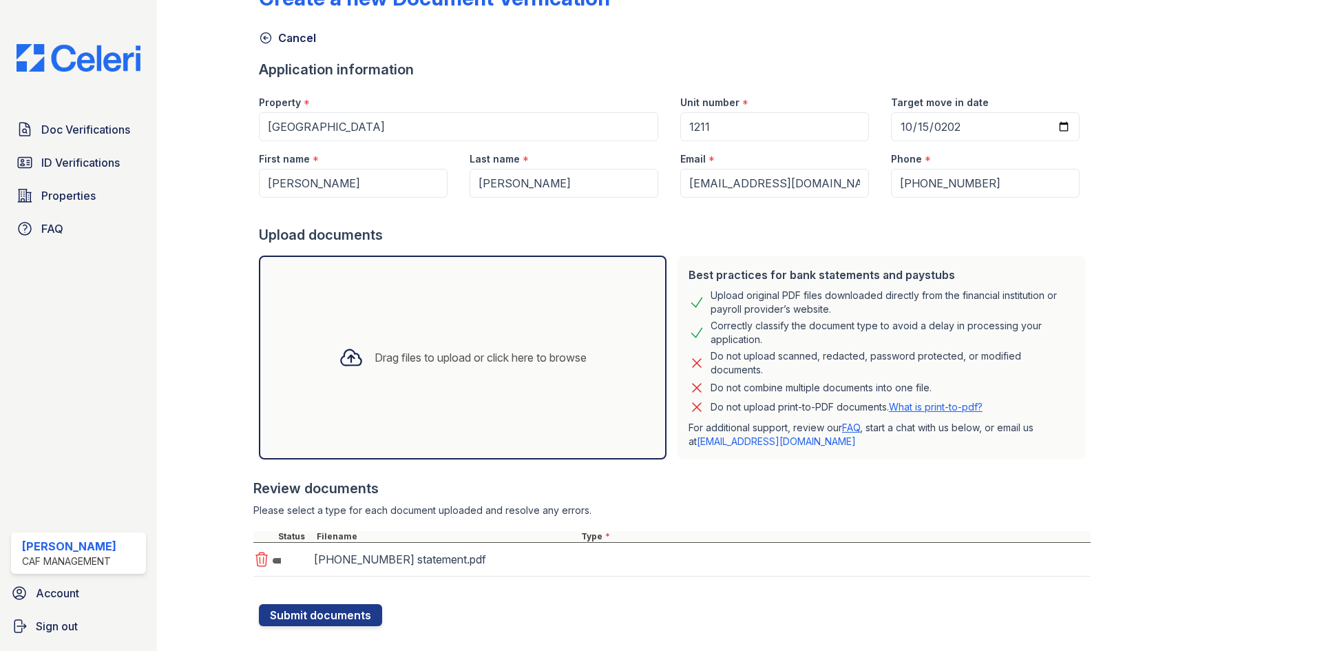
scroll to position [64, 0]
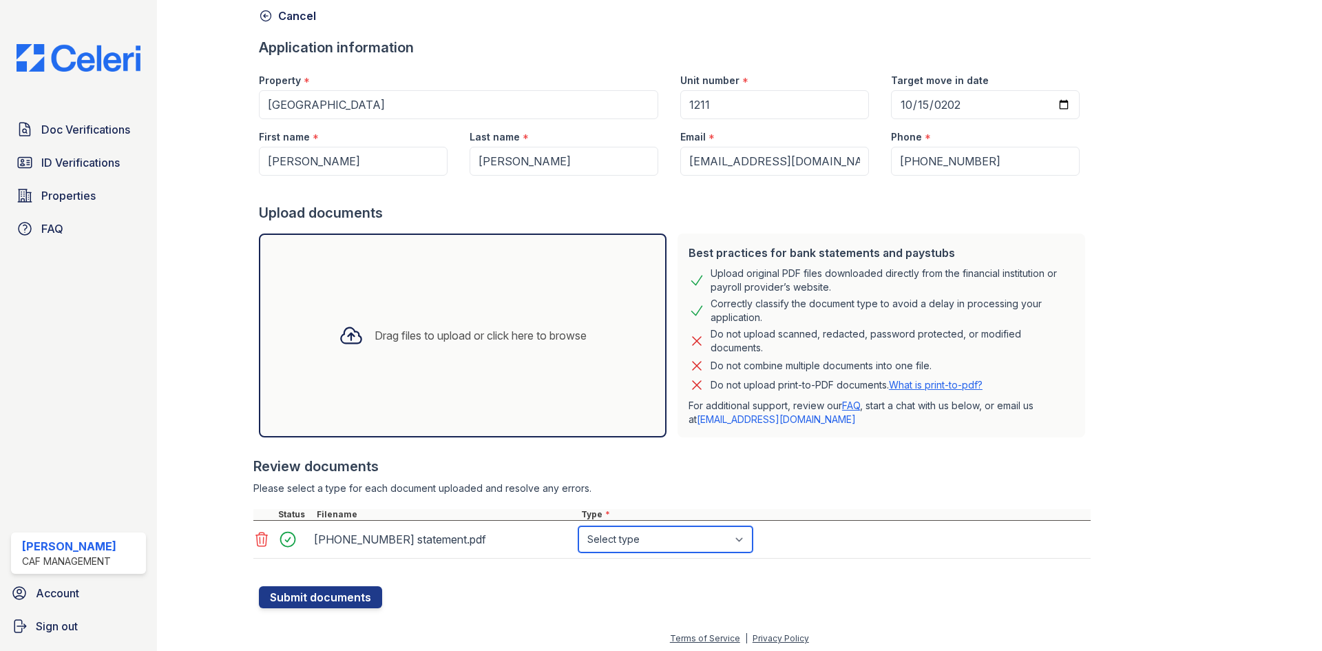
click at [631, 541] on select "Select type Paystub Bank Statement Offer Letter Tax Documents Benefit Award Let…" at bounding box center [665, 539] width 174 height 26
select select "bank_statement"
click at [578, 526] on select "Select type Paystub Bank Statement Offer Letter Tax Documents Benefit Award Let…" at bounding box center [665, 539] width 174 height 26
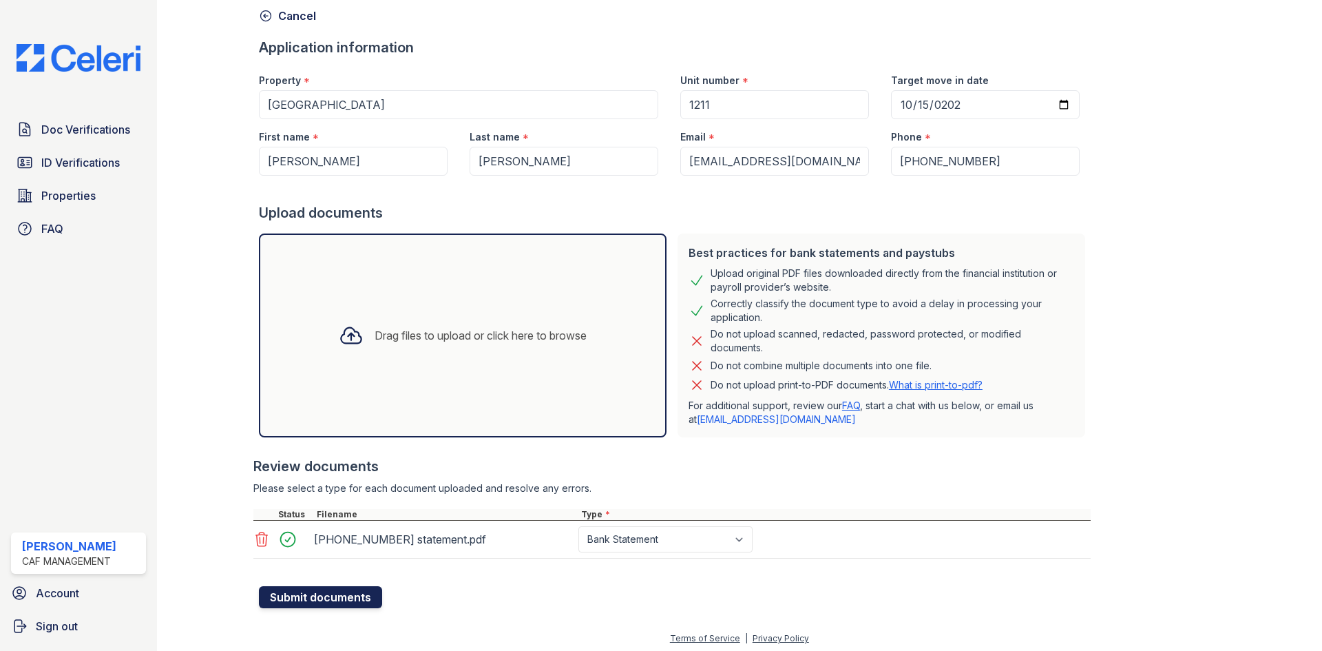
click at [339, 591] on button "Submit documents" at bounding box center [320, 597] width 123 height 22
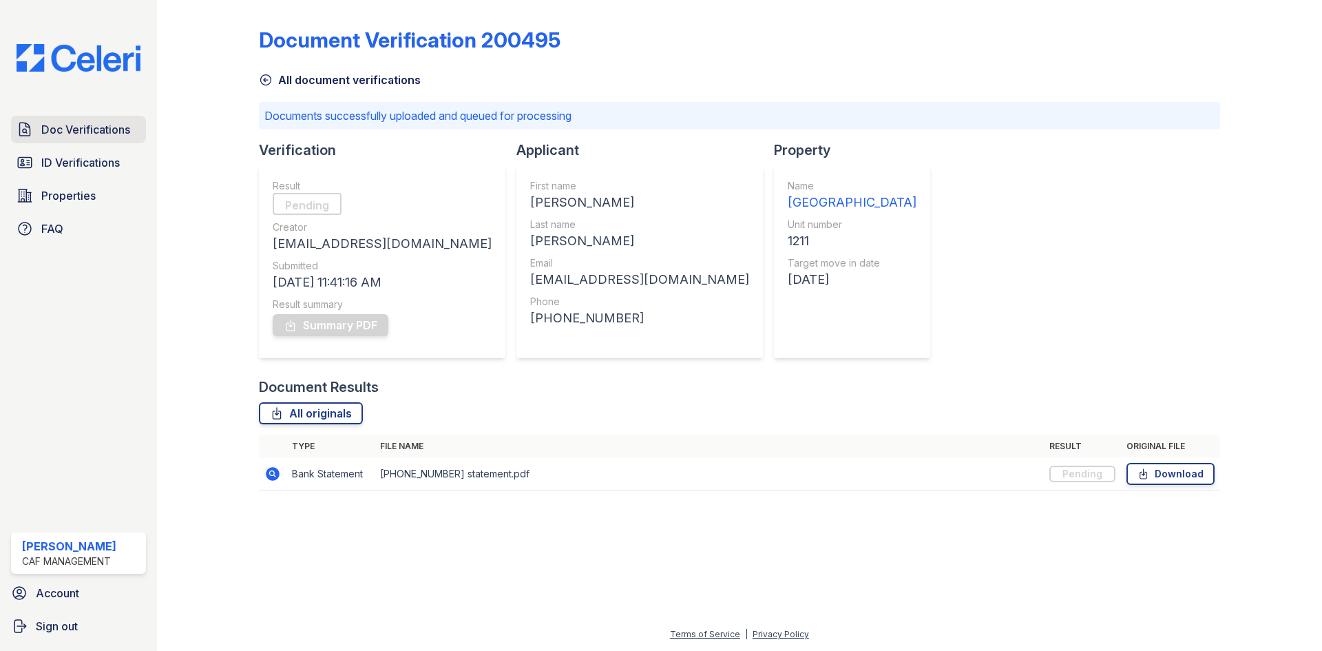
click at [80, 136] on span "Doc Verifications" at bounding box center [85, 129] width 89 height 17
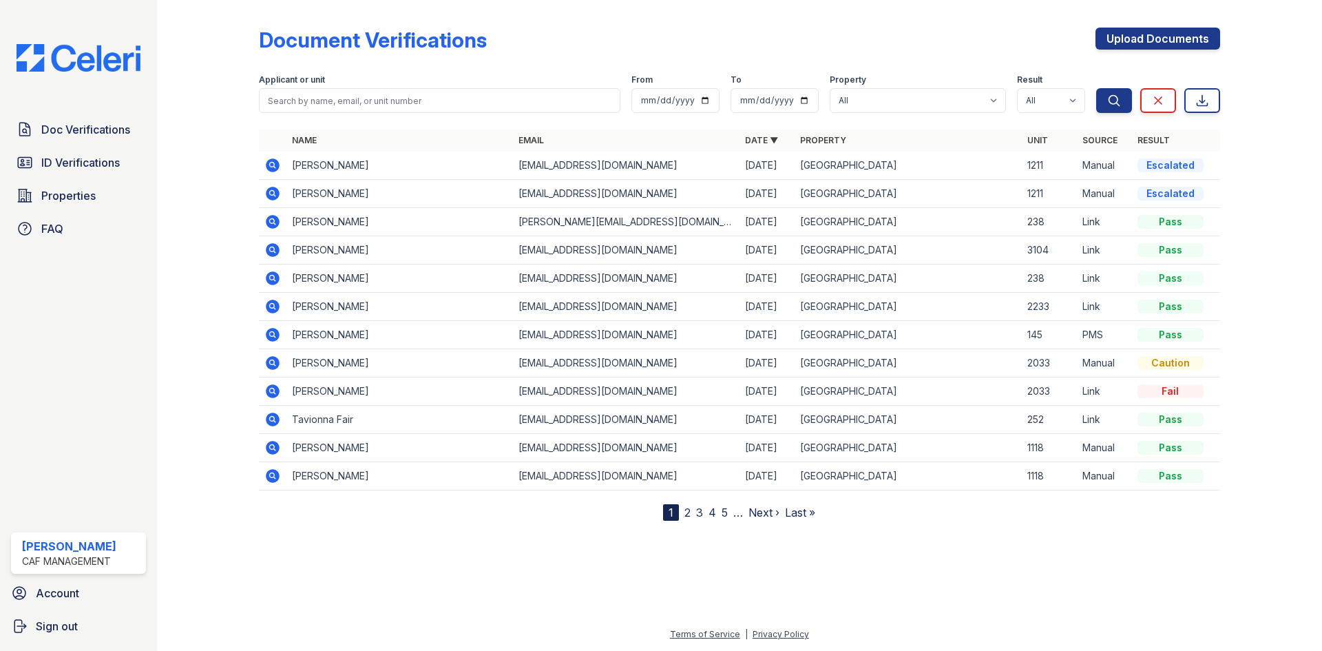
click at [957, 573] on div at bounding box center [739, 584] width 1121 height 83
click at [353, 549] on div at bounding box center [739, 584] width 1121 height 83
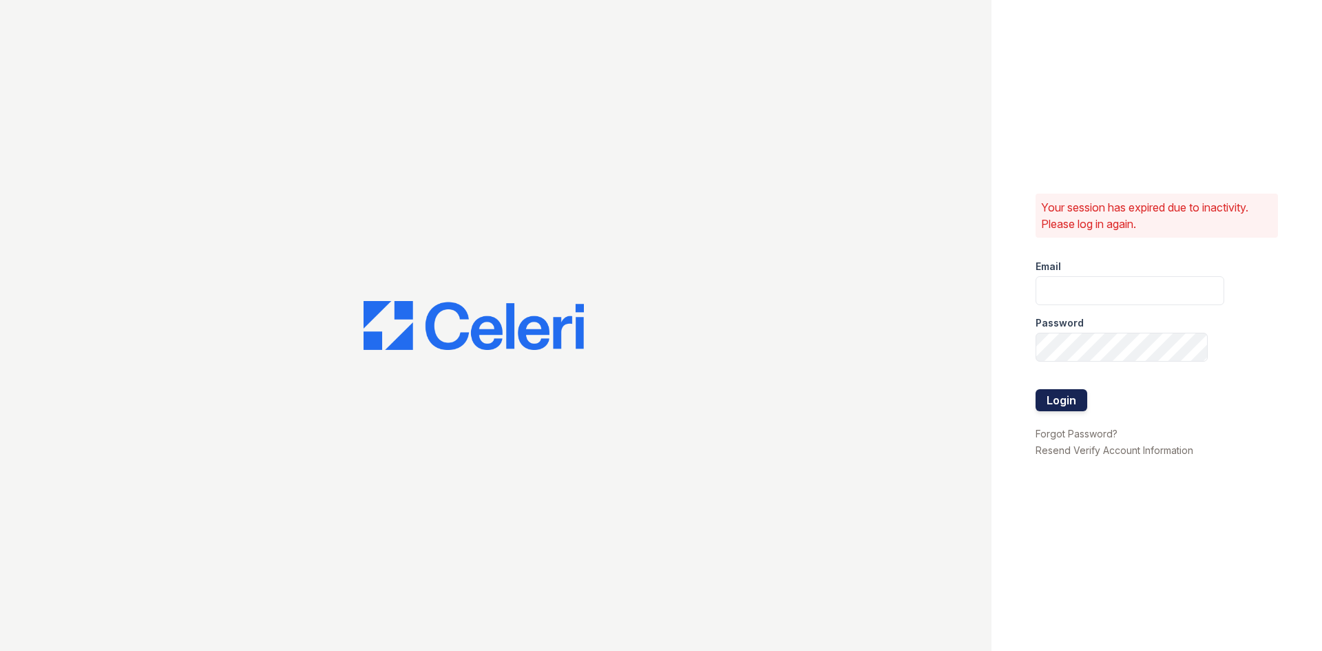
type input "[EMAIL_ADDRESS][DOMAIN_NAME]"
click at [1055, 401] on button "Login" at bounding box center [1062, 400] width 52 height 22
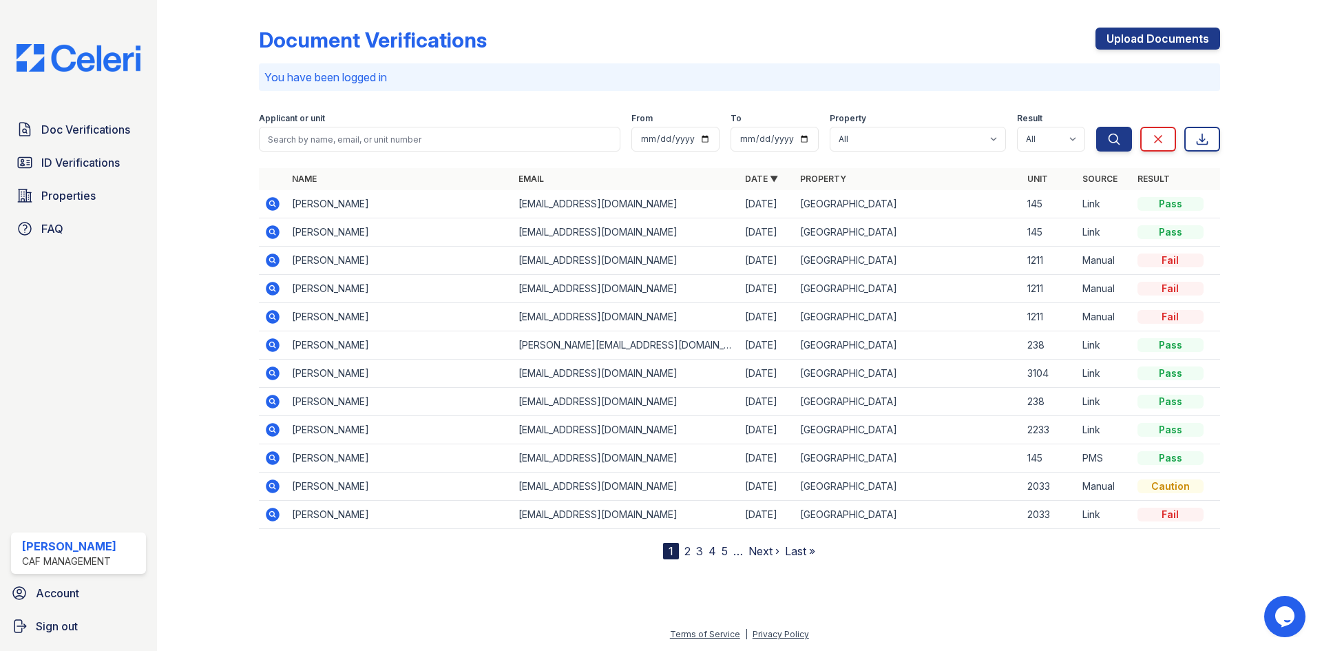
click at [271, 260] on icon at bounding box center [271, 259] width 3 height 3
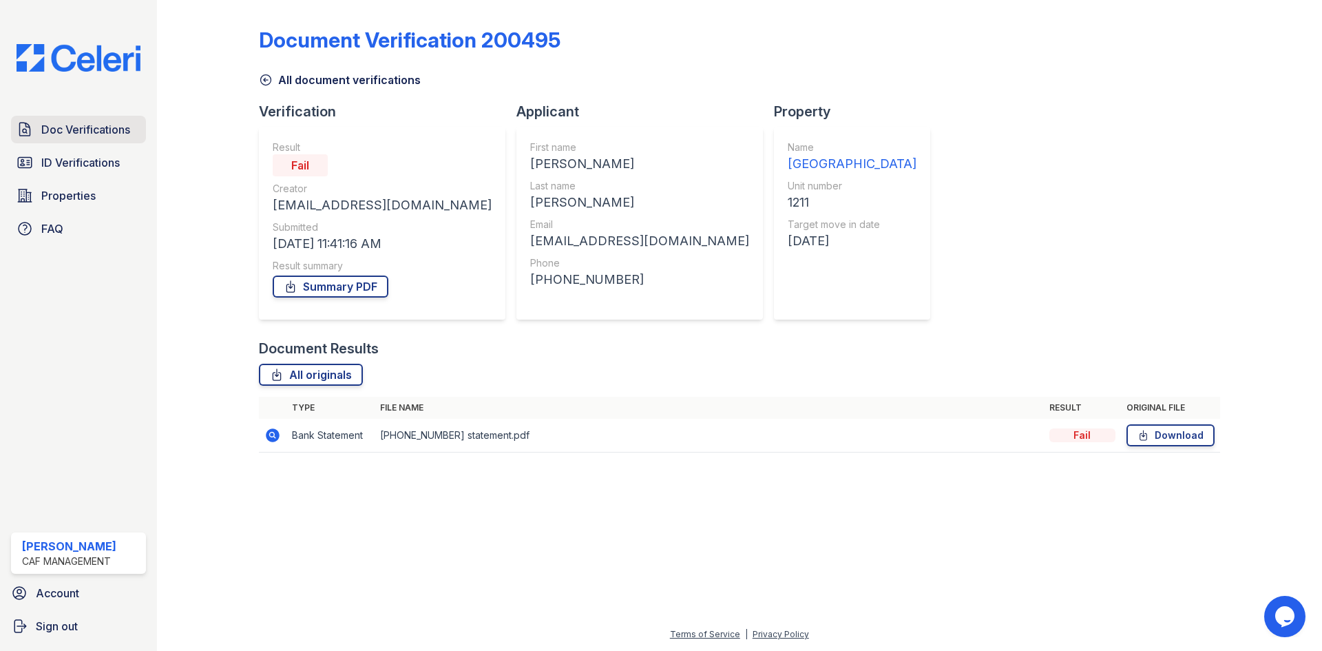
click at [66, 129] on span "Doc Verifications" at bounding box center [85, 129] width 89 height 17
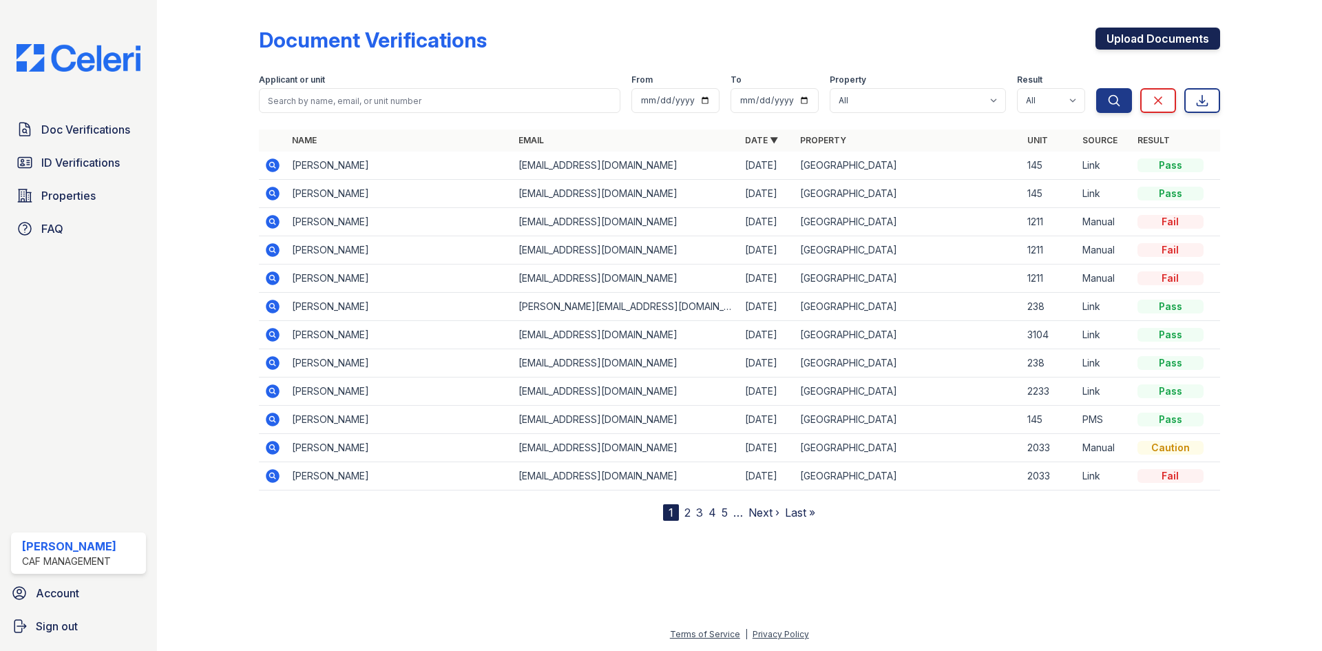
click at [1168, 36] on link "Upload Documents" at bounding box center [1158, 39] width 125 height 22
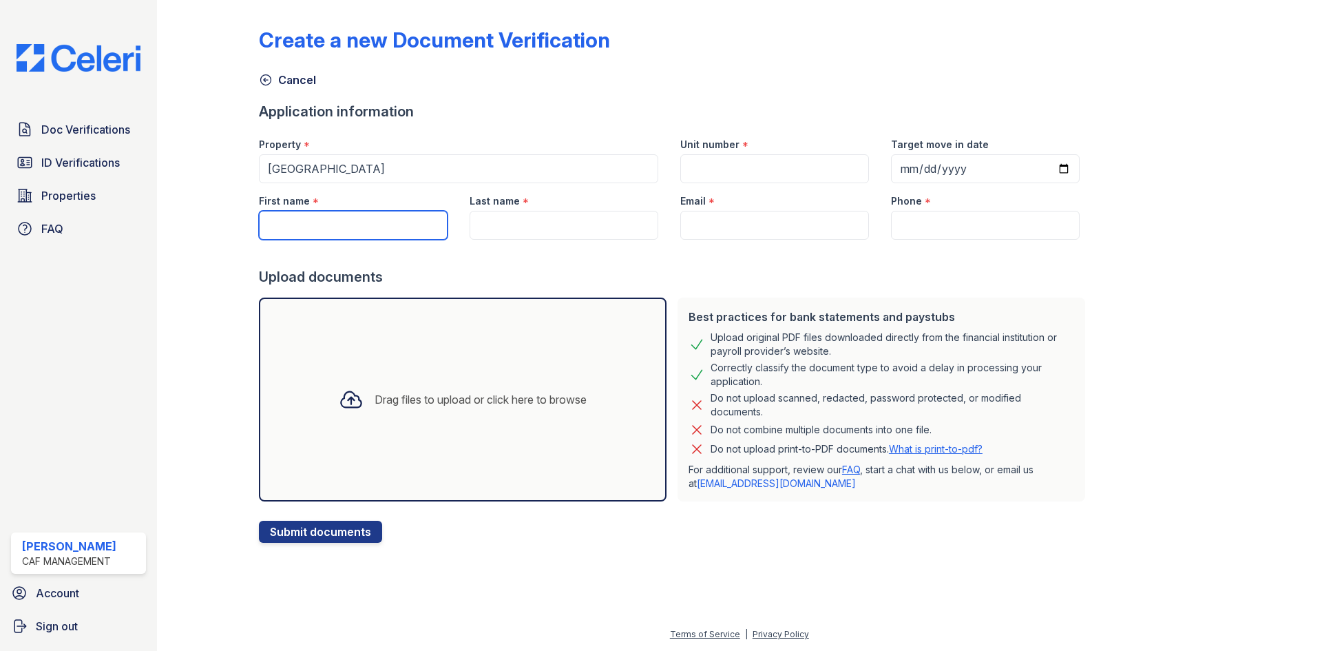
click at [341, 222] on input "First name" at bounding box center [353, 225] width 189 height 29
click at [386, 220] on input "First name" at bounding box center [353, 225] width 189 height 29
type input "[PERSON_NAME]"
click at [534, 224] on input "Last name" at bounding box center [564, 225] width 189 height 29
type input "[PERSON_NAME]"
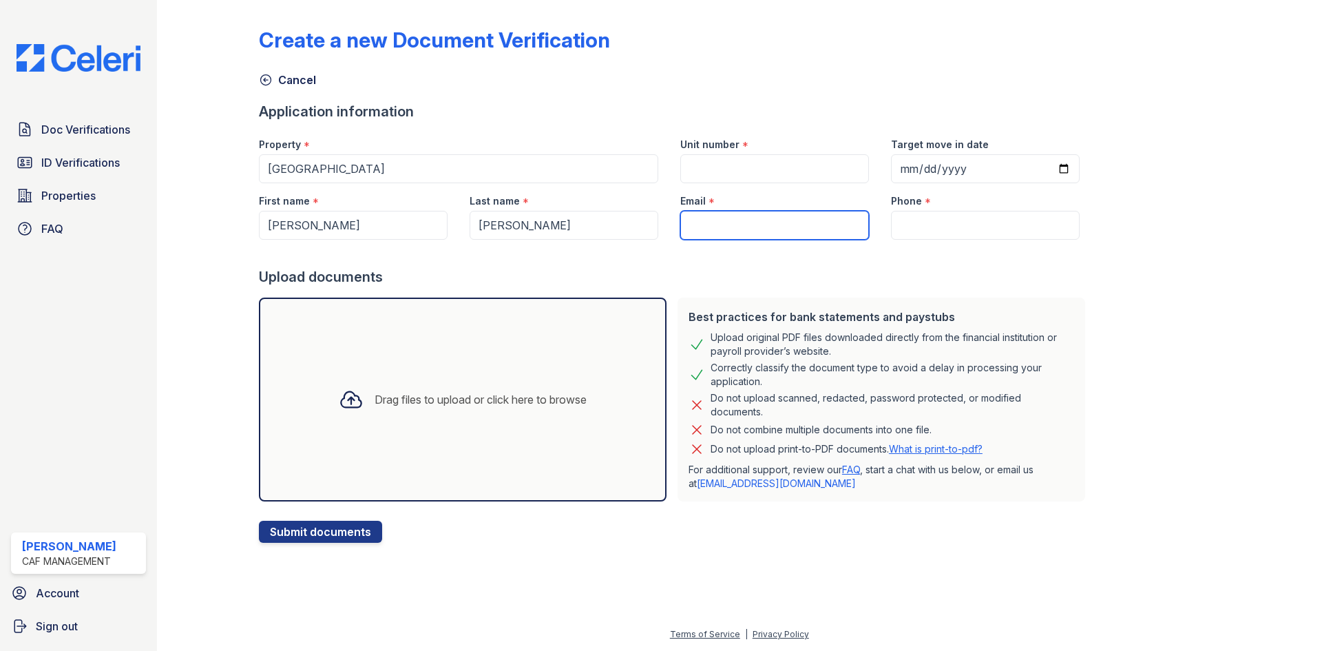
click at [735, 218] on input "Email" at bounding box center [774, 225] width 189 height 29
type input "[EMAIL_ADDRESS][DOMAIN_NAME]"
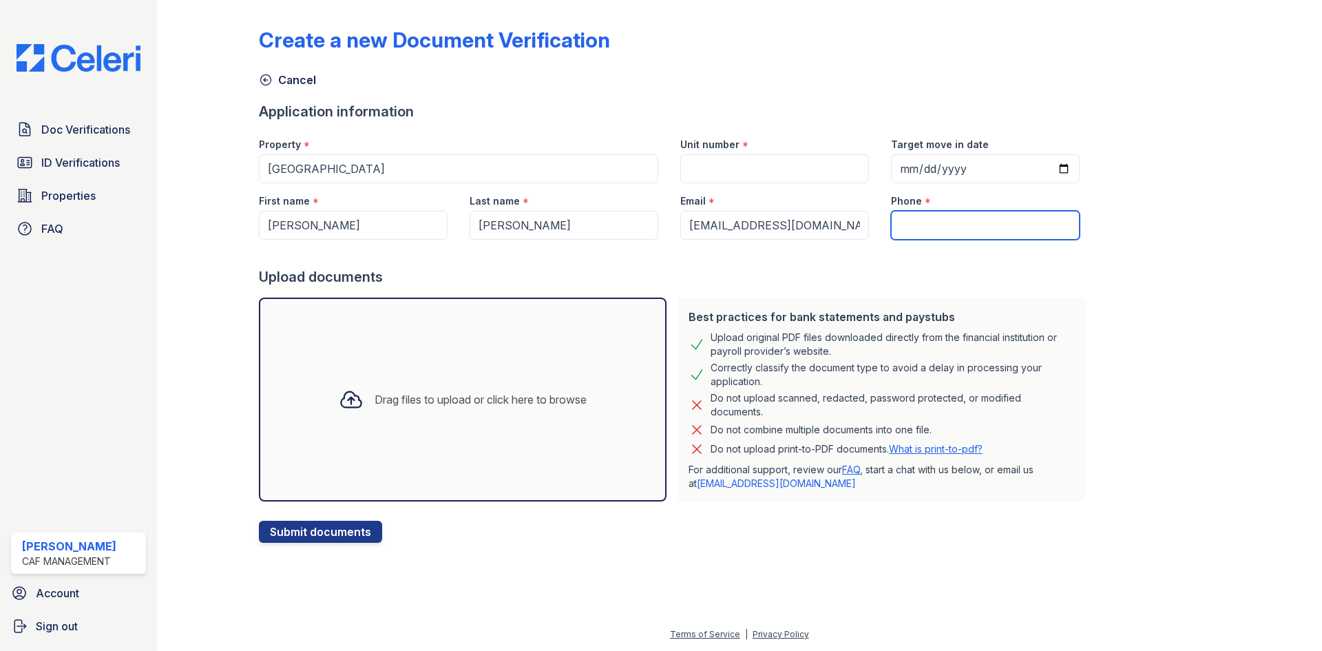
click at [942, 213] on input "Phone" at bounding box center [985, 225] width 189 height 29
type input "[PHONE_NUMBER]"
click at [894, 165] on input "Target move in date" at bounding box center [985, 168] width 189 height 29
type input "[PHONE_NUMBER]"
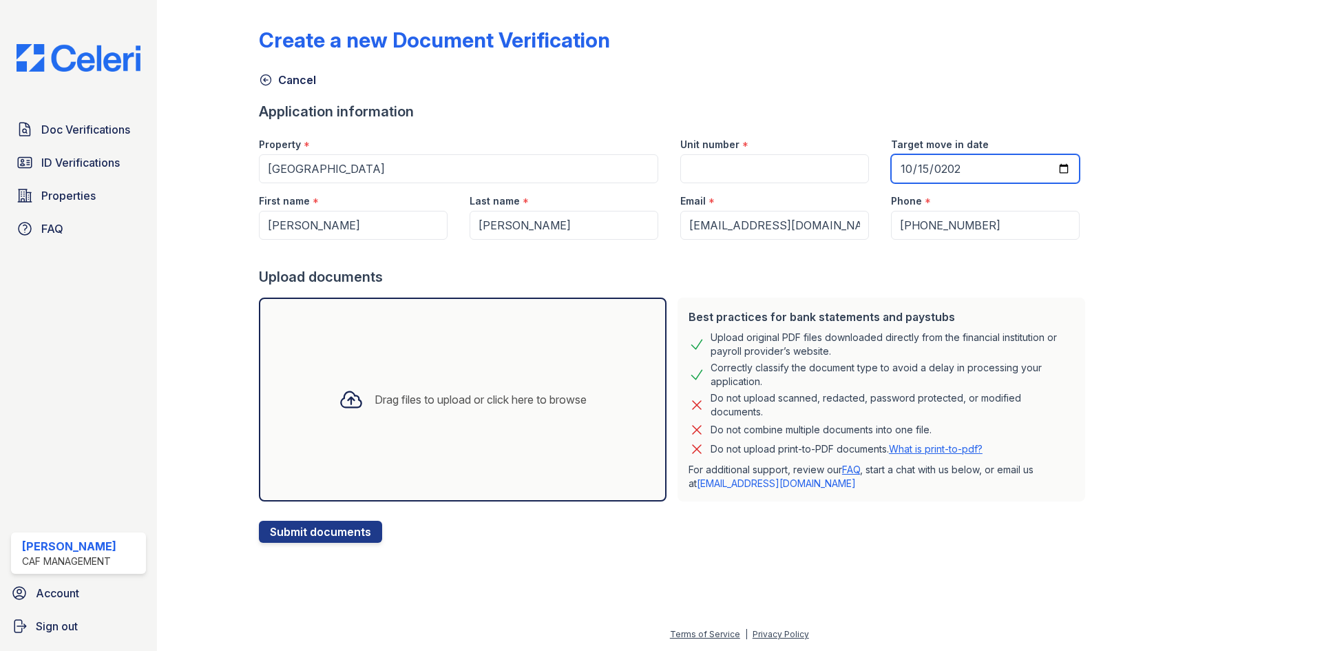
type input "[DATE]"
click at [717, 168] on input "Unit number" at bounding box center [774, 168] width 189 height 29
type input "1211"
click at [443, 400] on div "Drag files to upload or click here to browse" at bounding box center [481, 399] width 212 height 17
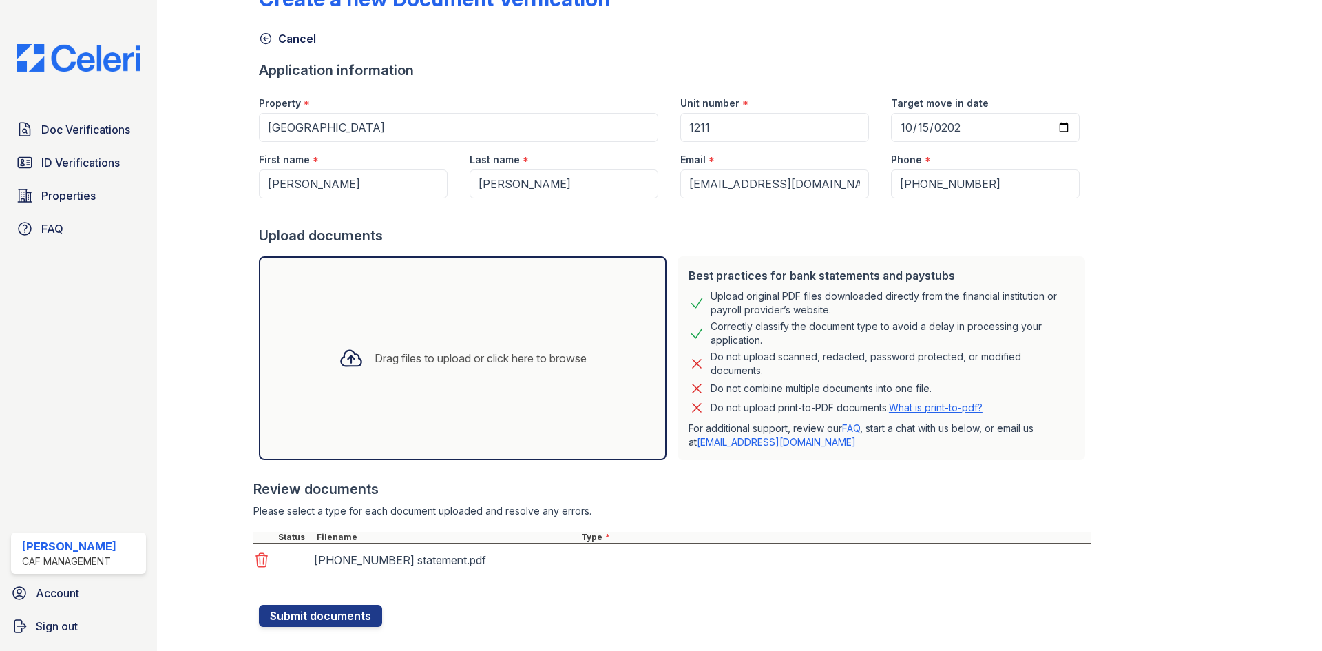
scroll to position [64, 0]
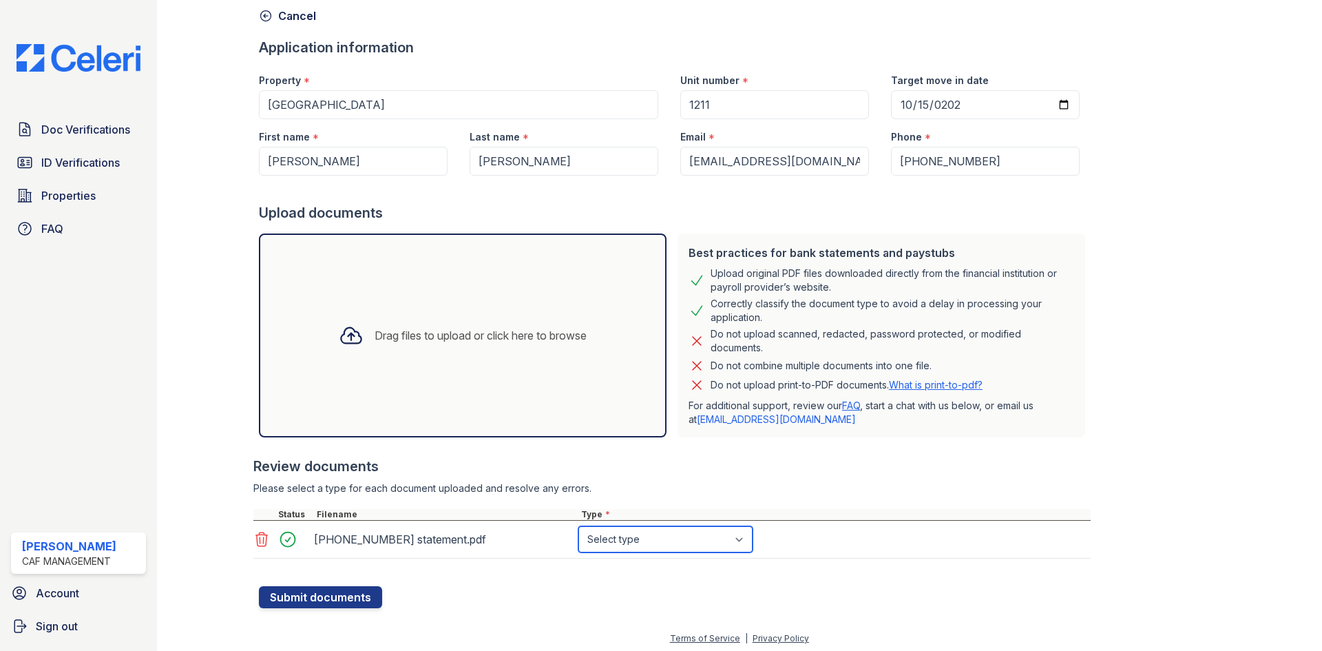
click at [637, 541] on select "Select type Paystub Bank Statement Offer Letter Tax Documents Benefit Award Let…" at bounding box center [665, 539] width 174 height 26
select select "bank_statement"
click at [578, 526] on select "Select type Paystub Bank Statement Offer Letter Tax Documents Benefit Award Let…" at bounding box center [665, 539] width 174 height 26
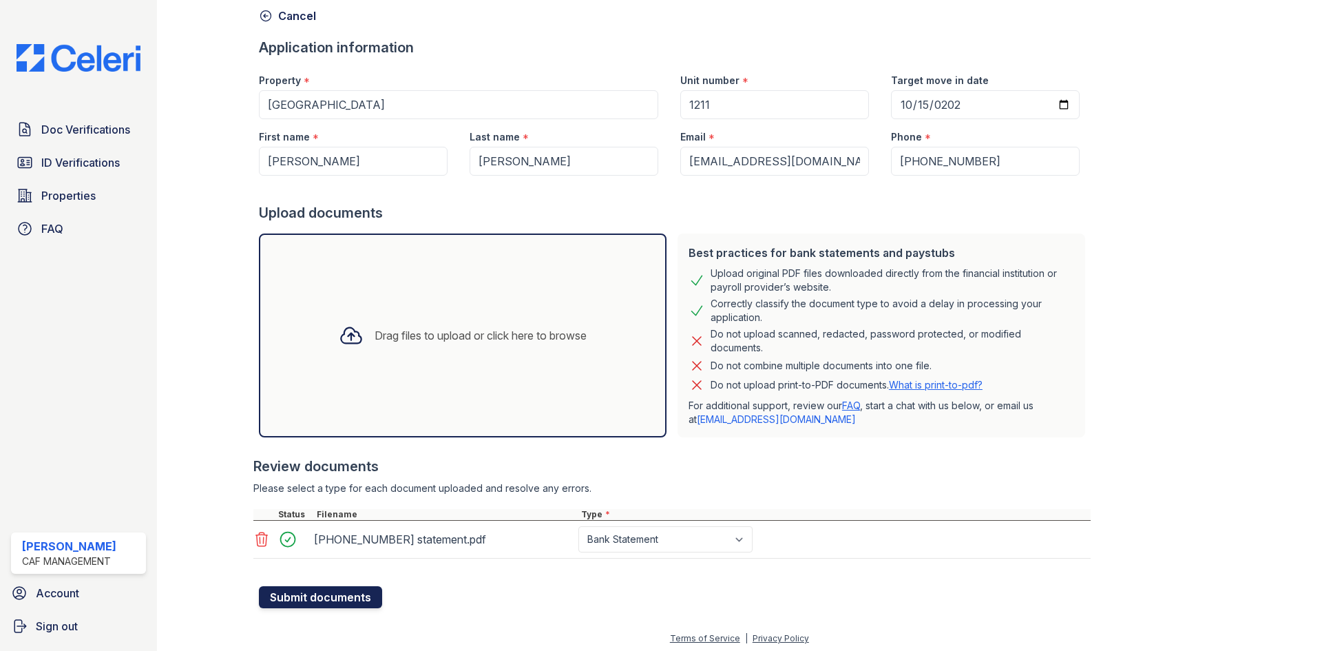
click at [310, 597] on button "Submit documents" at bounding box center [320, 597] width 123 height 22
